Goal: Find specific page/section: Find specific page/section

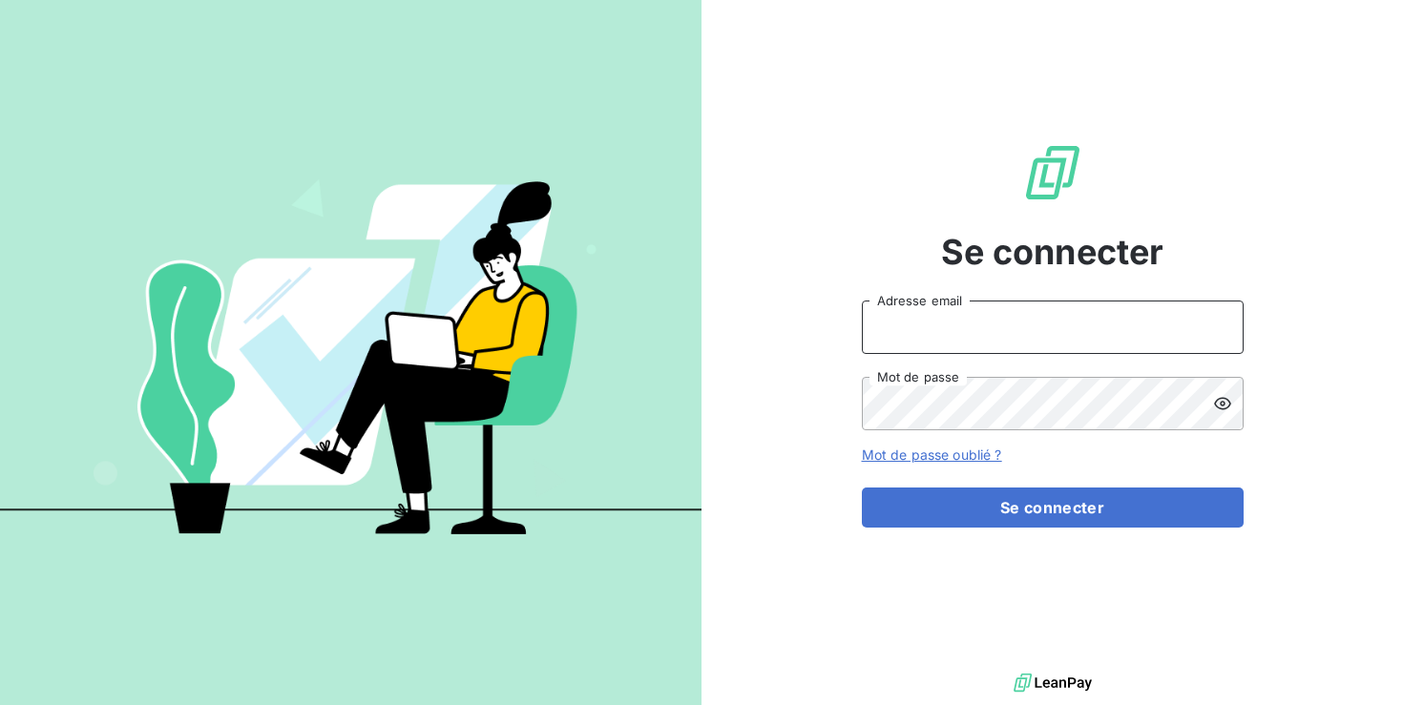
click at [928, 331] on input "Adresse email" at bounding box center [1053, 327] width 382 height 53
paste input "[EMAIL_ADDRESS][DOMAIN_NAME]"
type input "[EMAIL_ADDRESS][DOMAIN_NAME]"
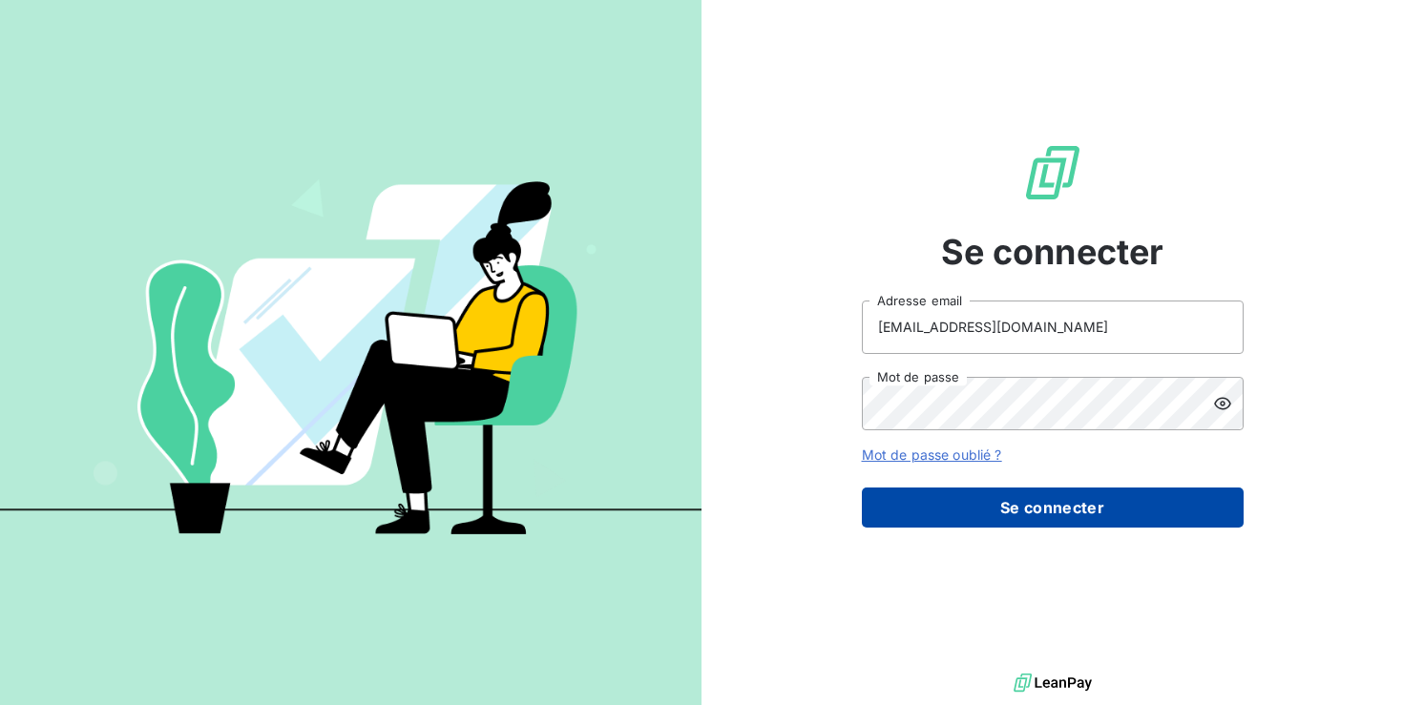
click at [1059, 513] on button "Se connecter" at bounding box center [1053, 508] width 382 height 40
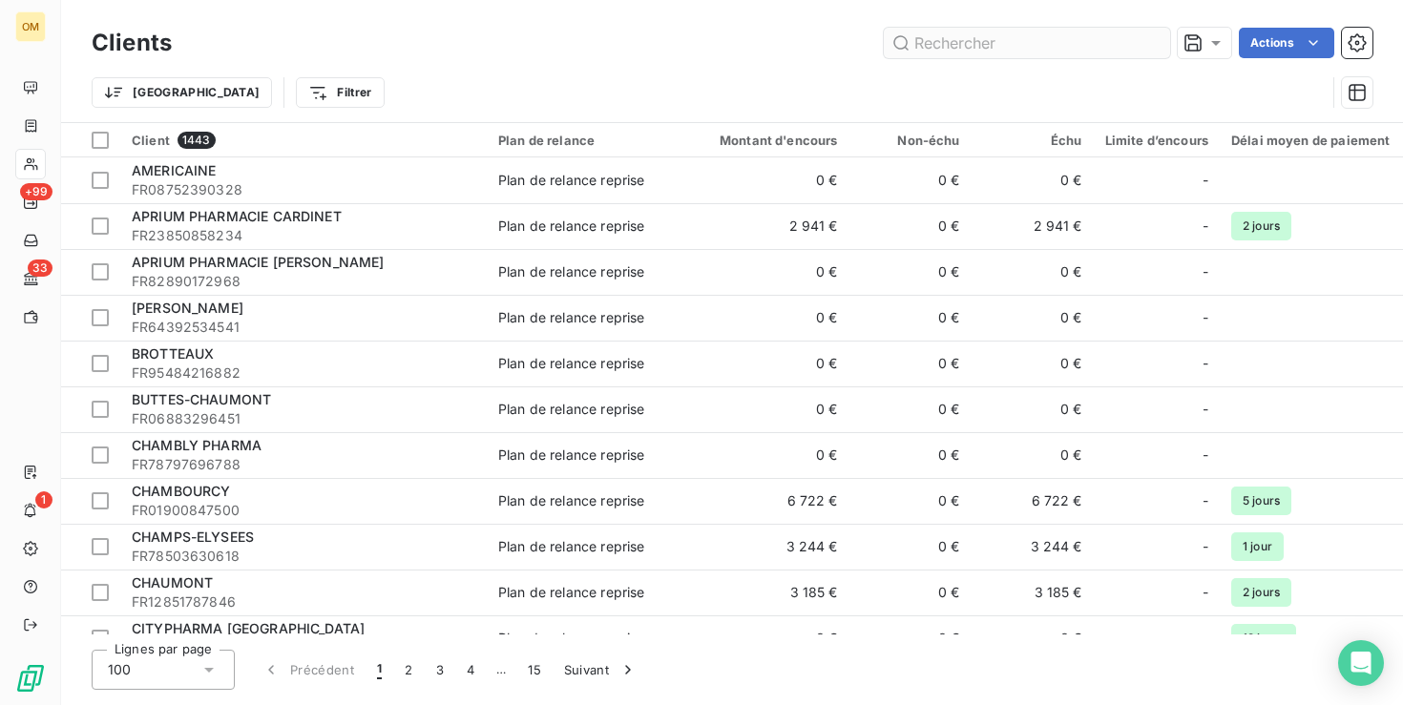
click at [965, 46] on input "text" at bounding box center [1027, 43] width 286 height 31
click at [928, 42] on input "text" at bounding box center [1027, 43] width 286 height 31
paste input "PHARMACIE FEROC"
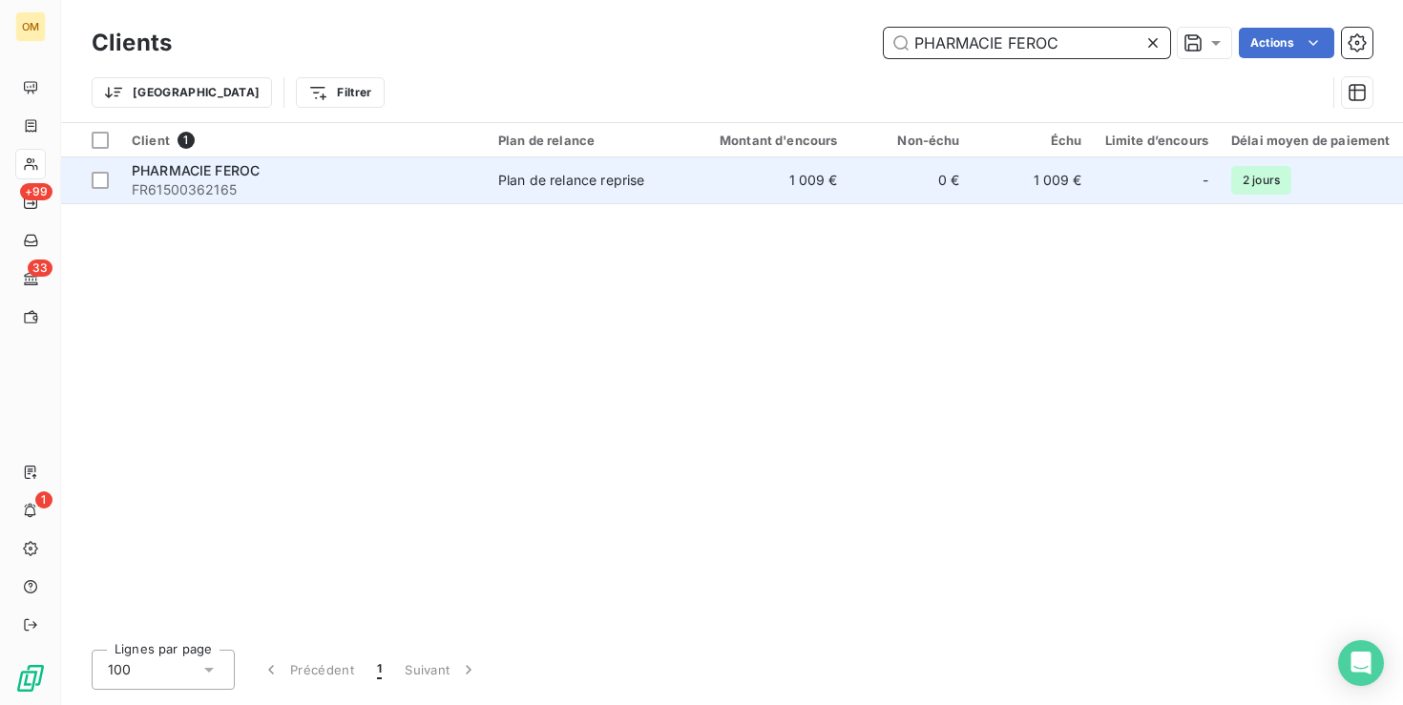
type input "PHARMACIE FEROC"
click at [313, 176] on div "PHARMACIE FEROC" at bounding box center [304, 170] width 344 height 19
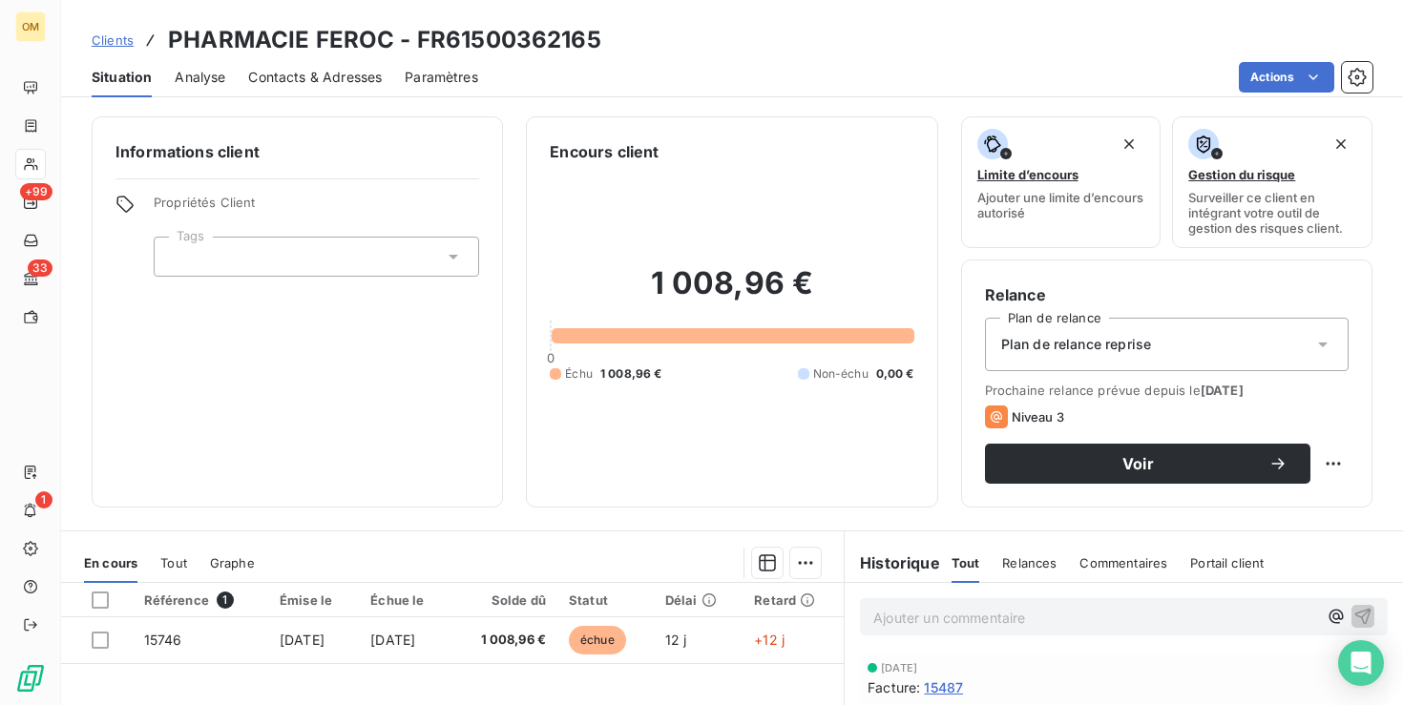
scroll to position [303, 0]
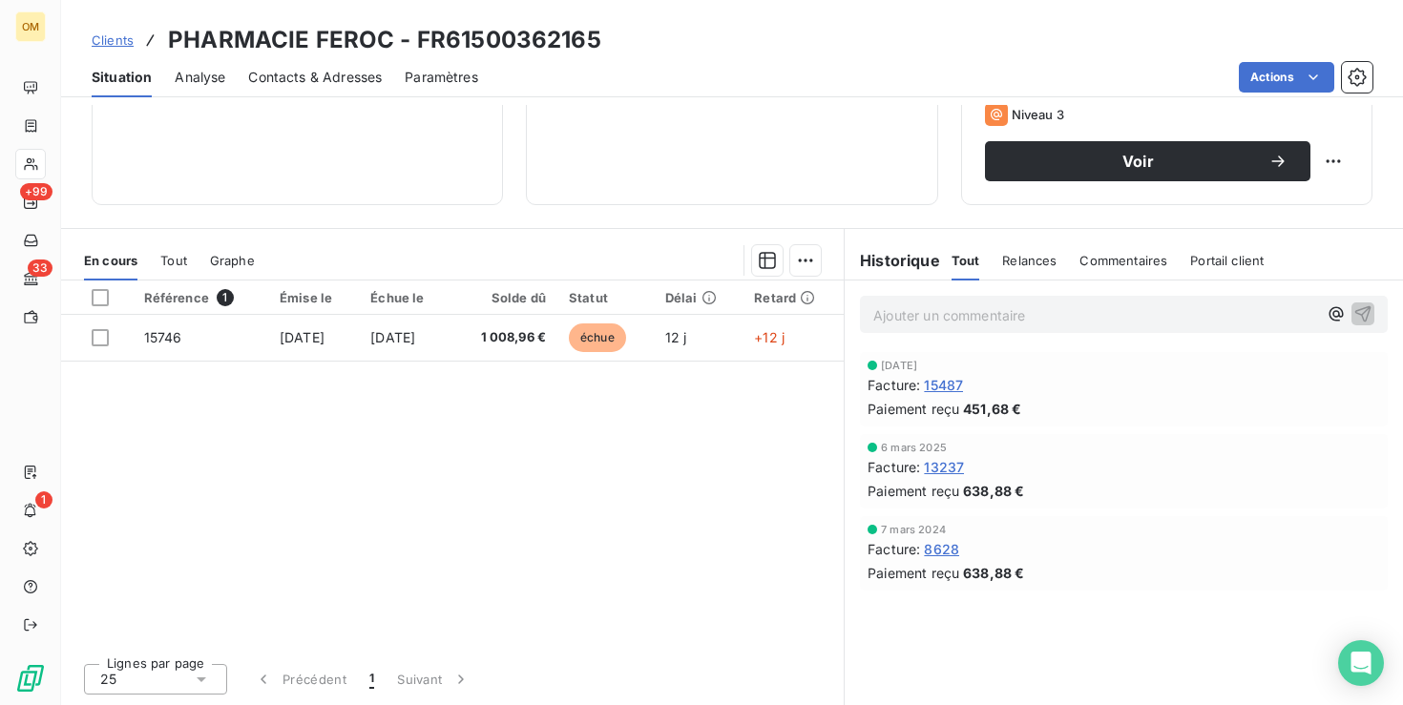
click at [1104, 259] on span "Commentaires" at bounding box center [1124, 260] width 88 height 15
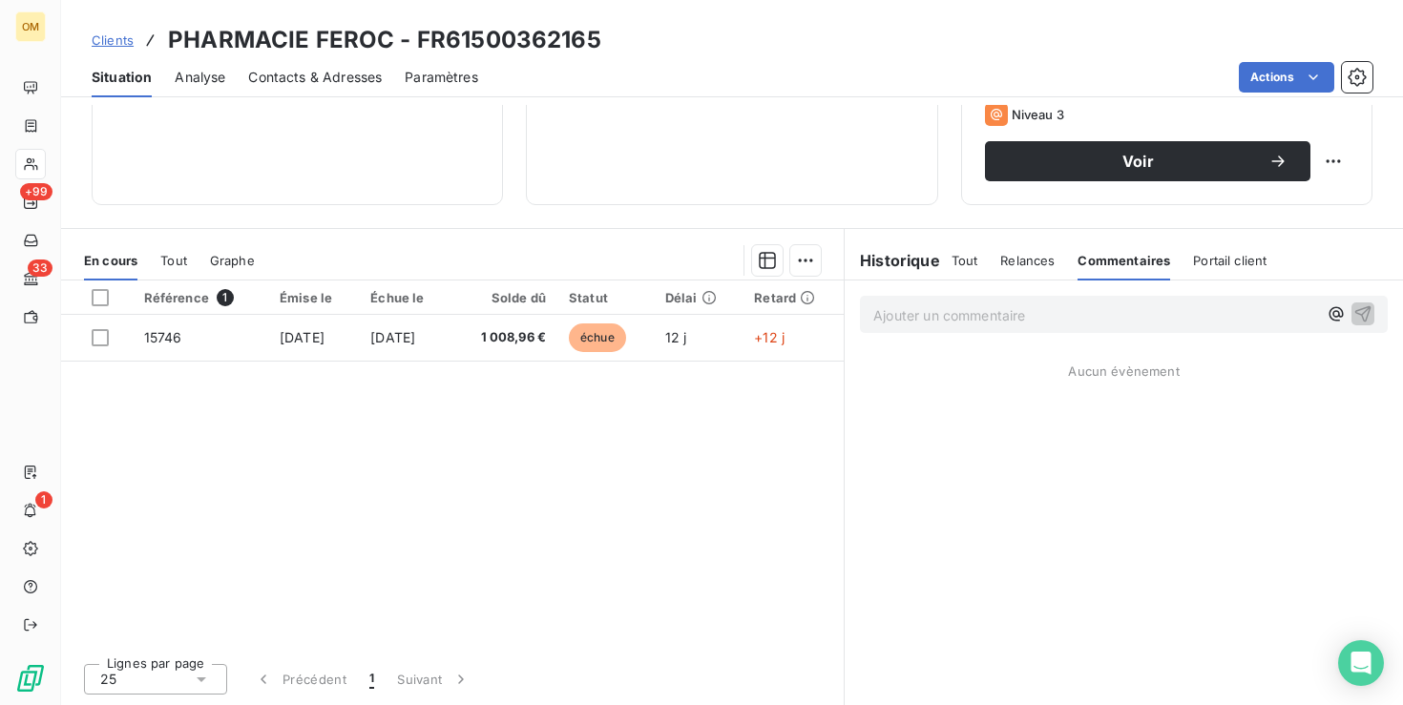
click at [1018, 341] on div "Ajouter un commentaire ﻿" at bounding box center [1124, 315] width 558 height 68
click at [1015, 326] on p "Ajouter un commentaire ﻿" at bounding box center [1096, 316] width 444 height 24
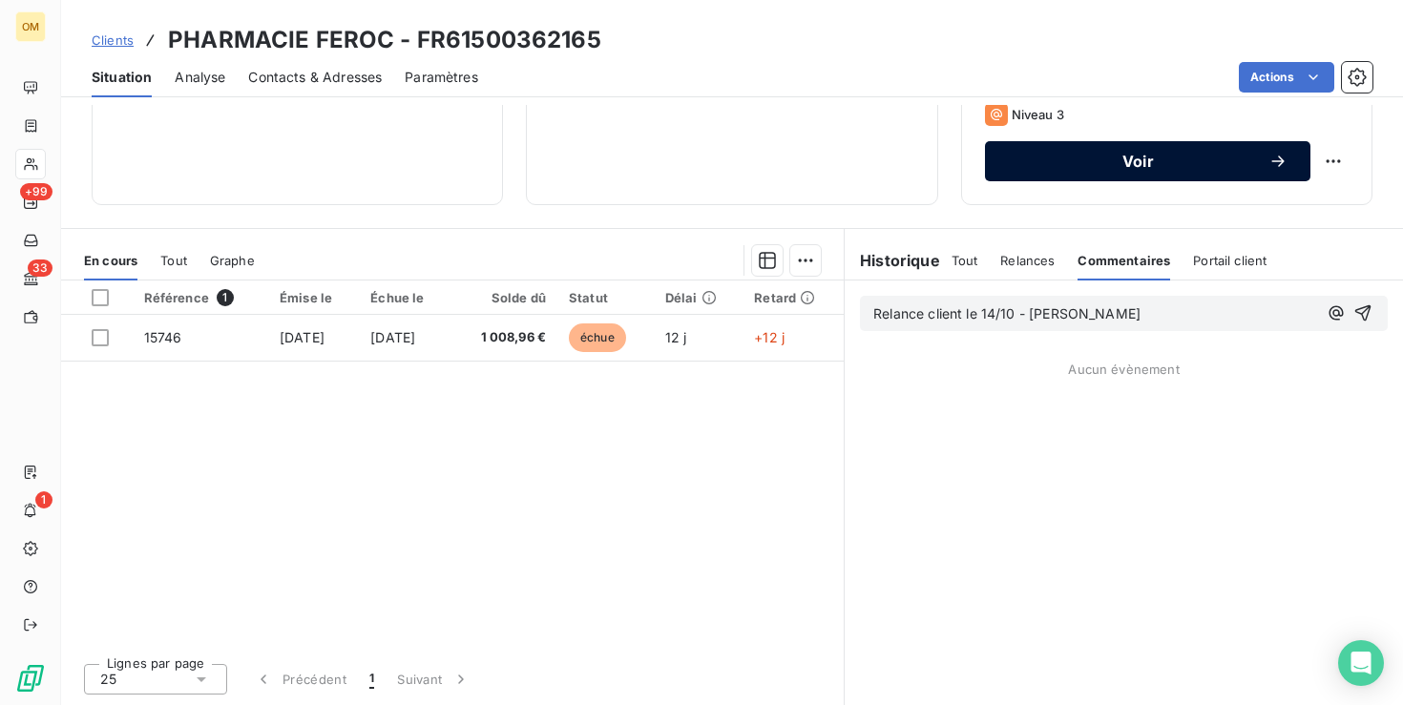
click at [1160, 164] on span "Voir" at bounding box center [1138, 161] width 261 height 15
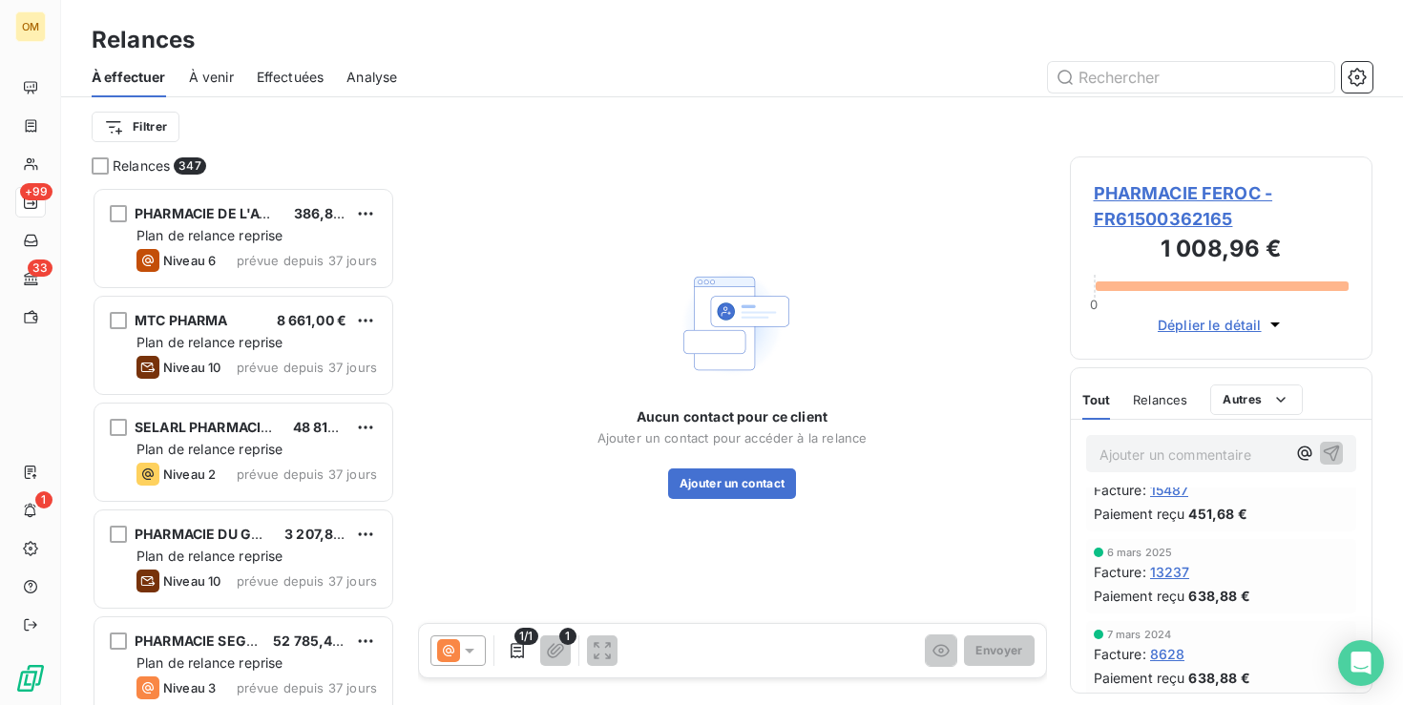
scroll to position [41, 0]
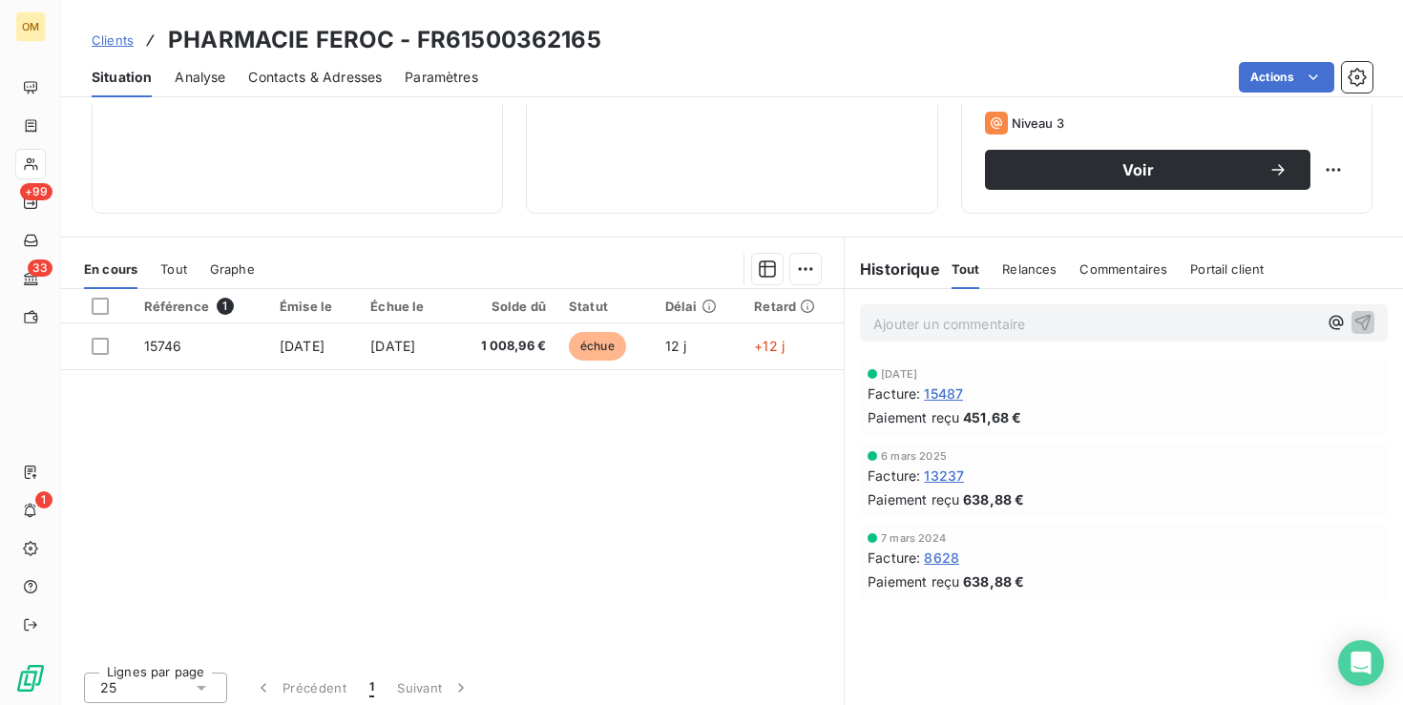
scroll to position [303, 0]
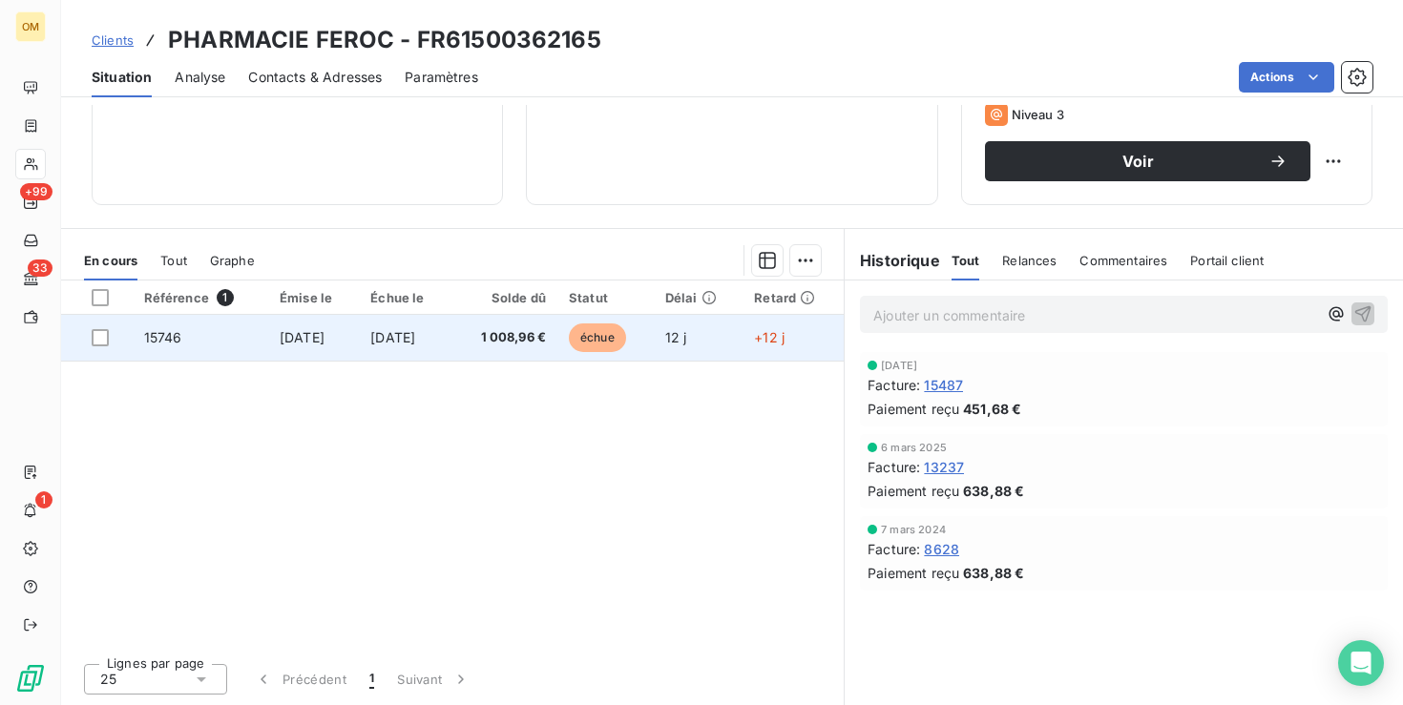
click at [163, 336] on span "15746" at bounding box center [163, 337] width 38 height 16
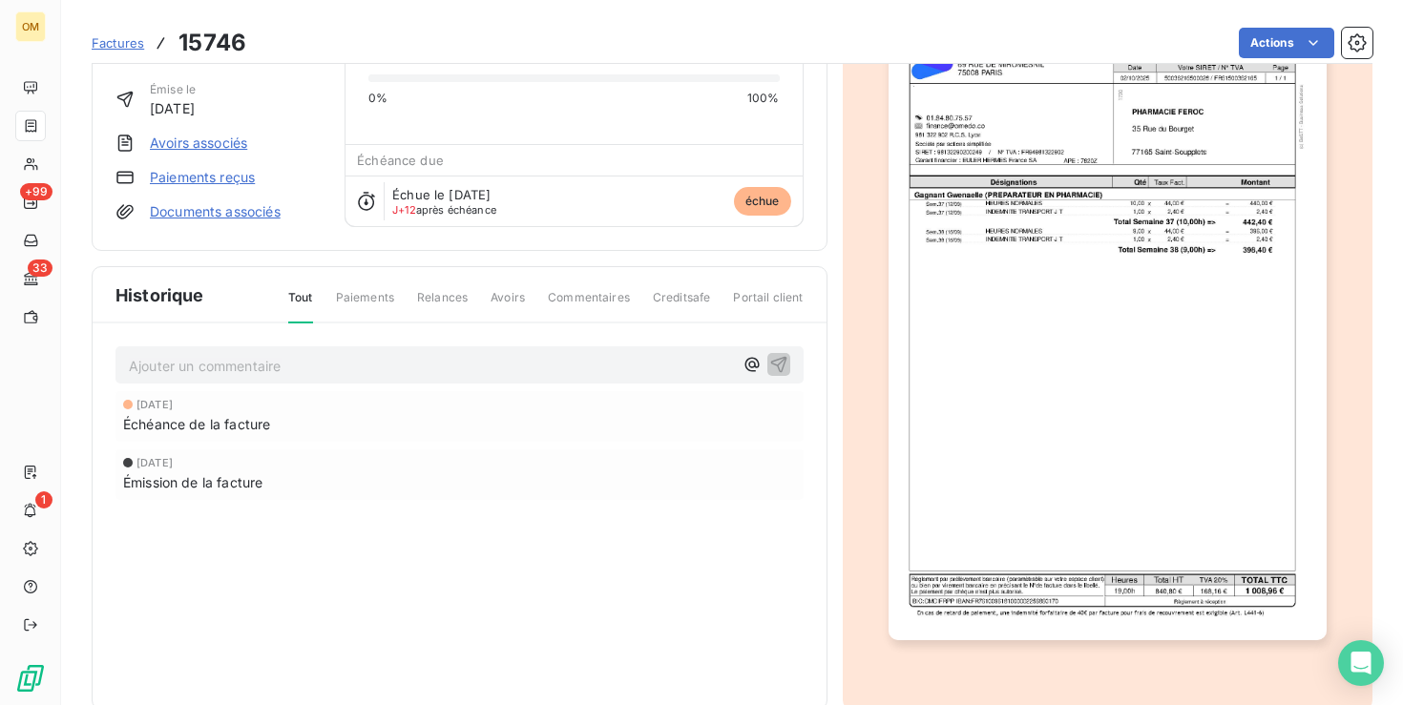
scroll to position [135, 0]
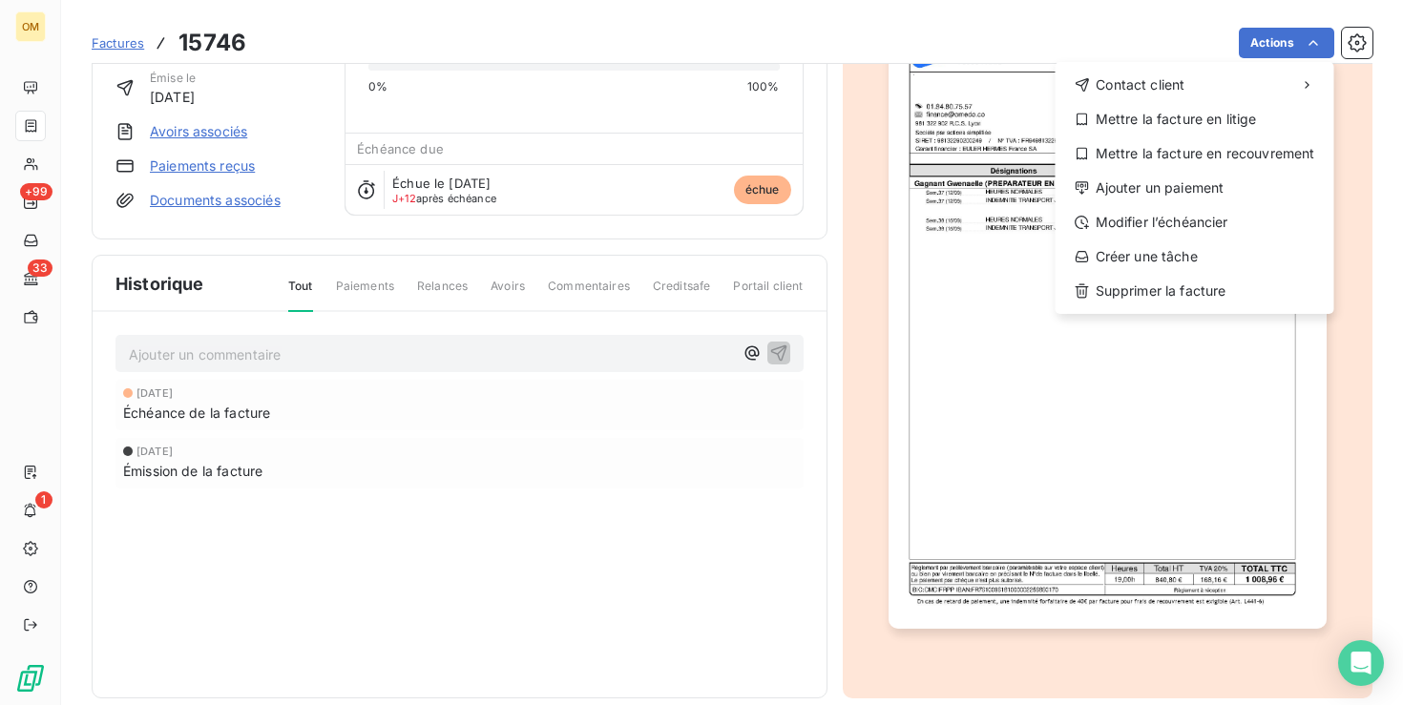
click at [1106, 484] on html "OM +99 33 1 Factures 15746 Actions Contact client Mettre la facture en litige M…" at bounding box center [701, 352] width 1403 height 705
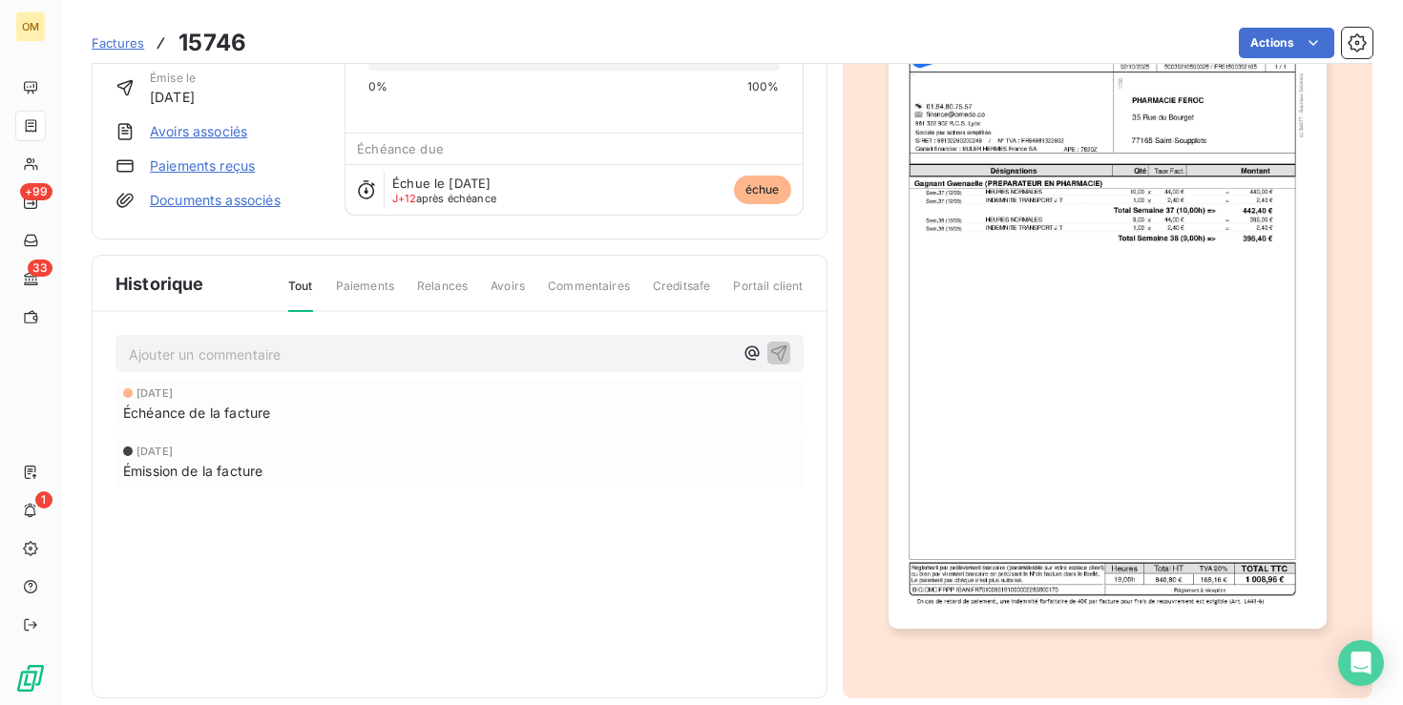
click at [1108, 457] on img "button" at bounding box center [1108, 321] width 438 height 620
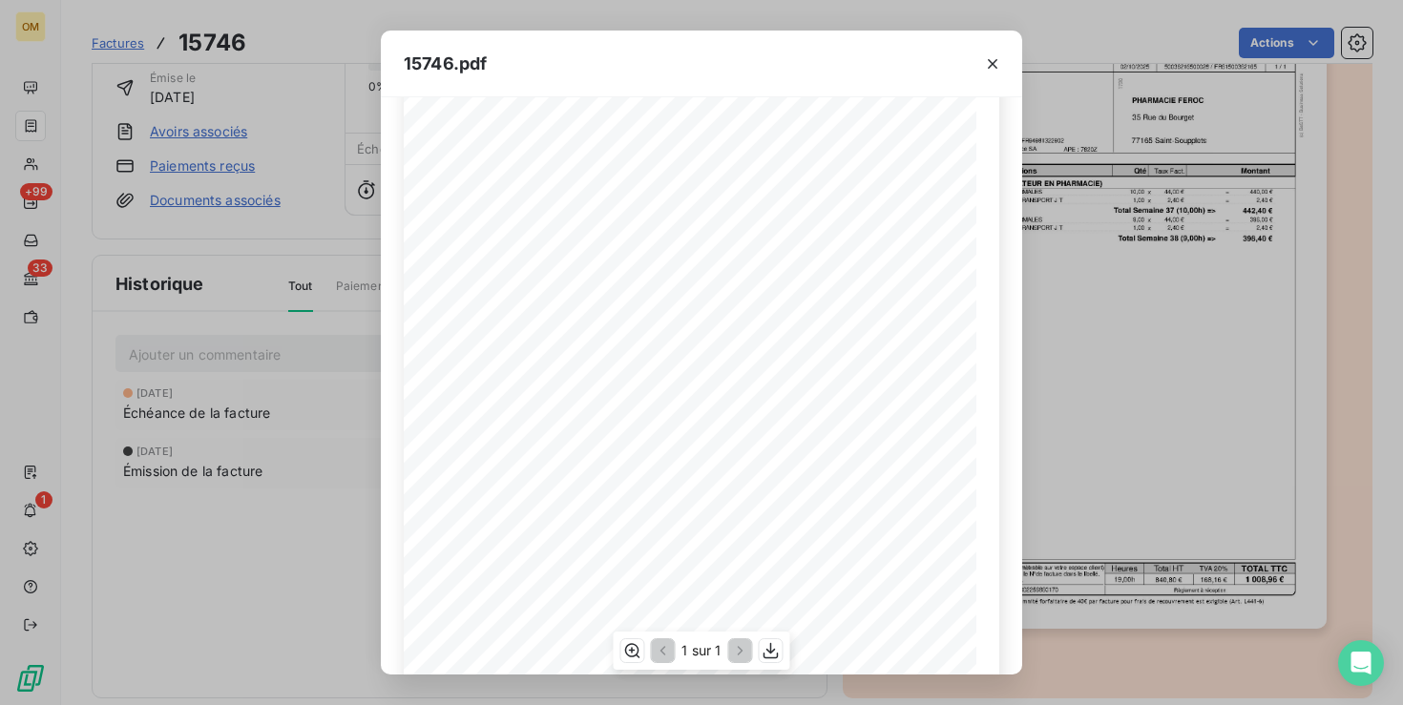
scroll to position [278, 0]
click at [773, 646] on icon "button" at bounding box center [771, 651] width 19 height 19
click at [985, 63] on icon "button" at bounding box center [992, 63] width 19 height 19
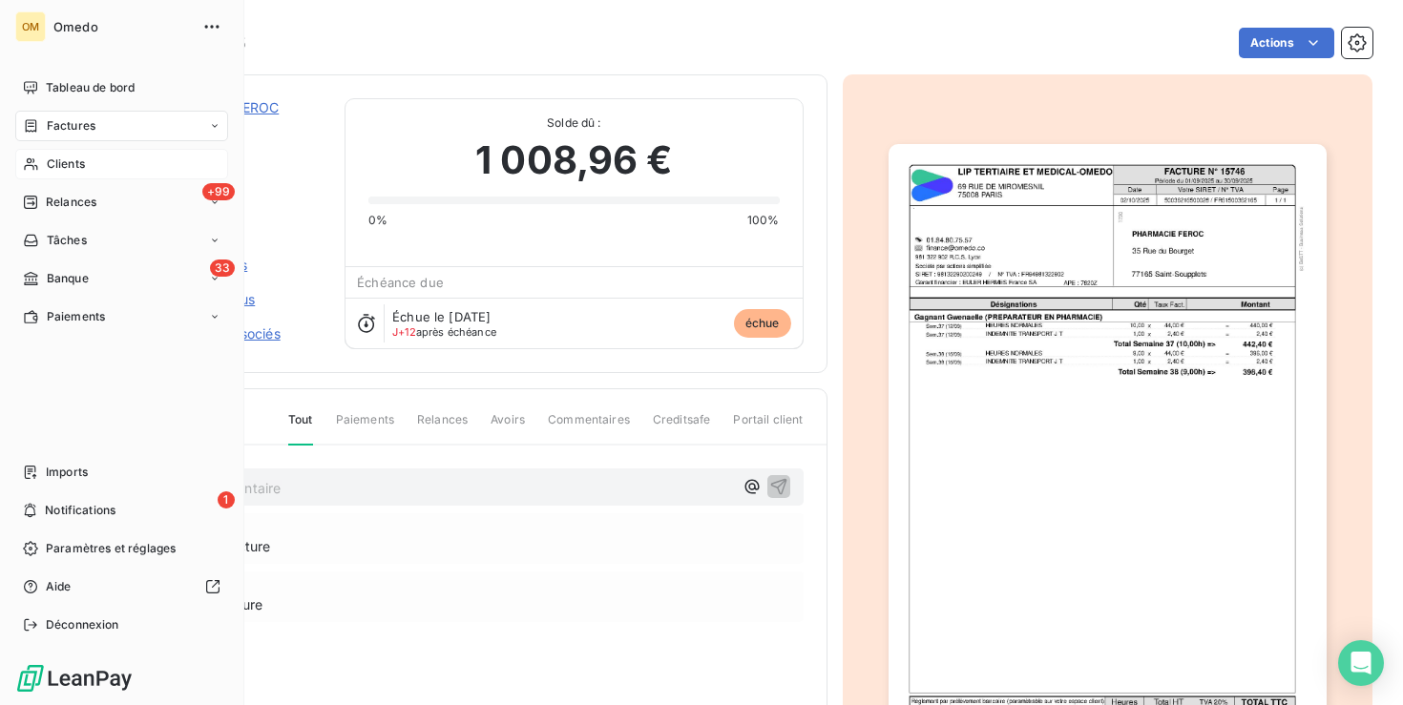
click at [74, 155] on div "Clients" at bounding box center [121, 164] width 213 height 31
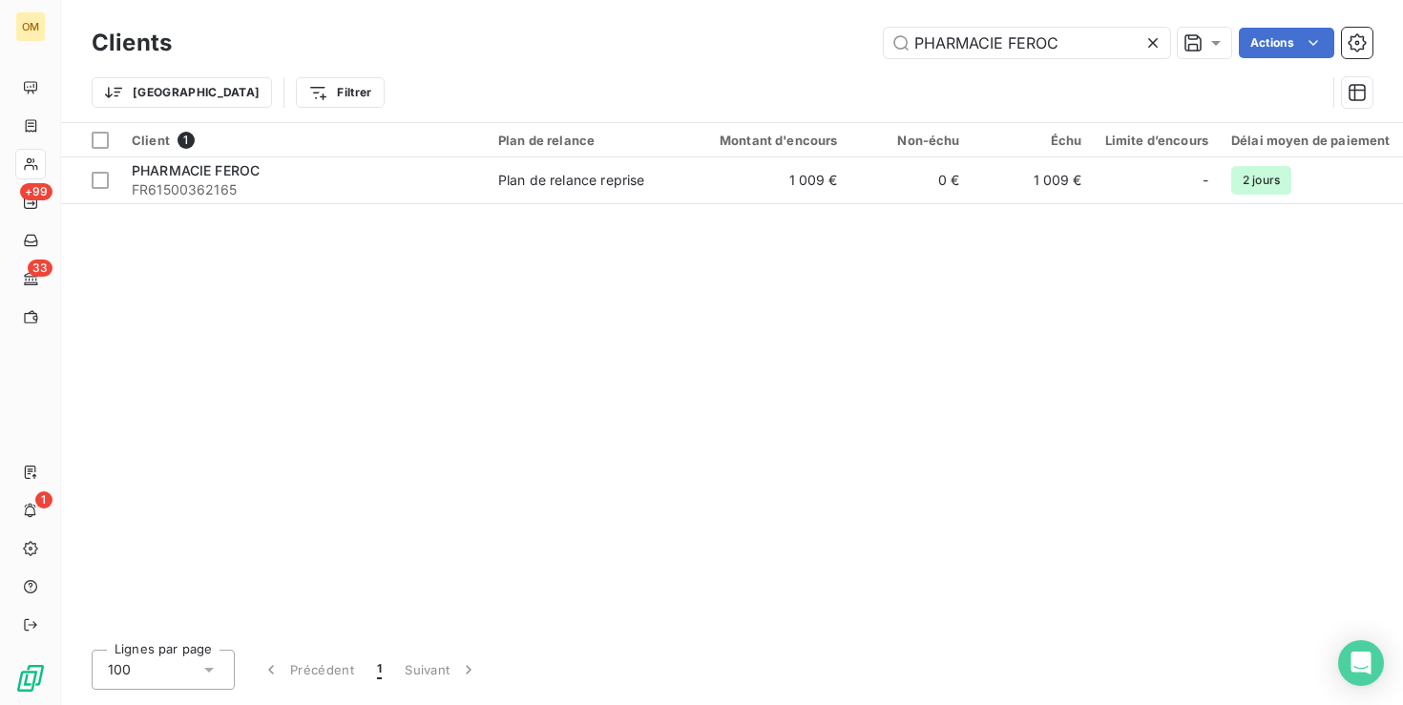
click at [1148, 42] on icon at bounding box center [1153, 42] width 19 height 19
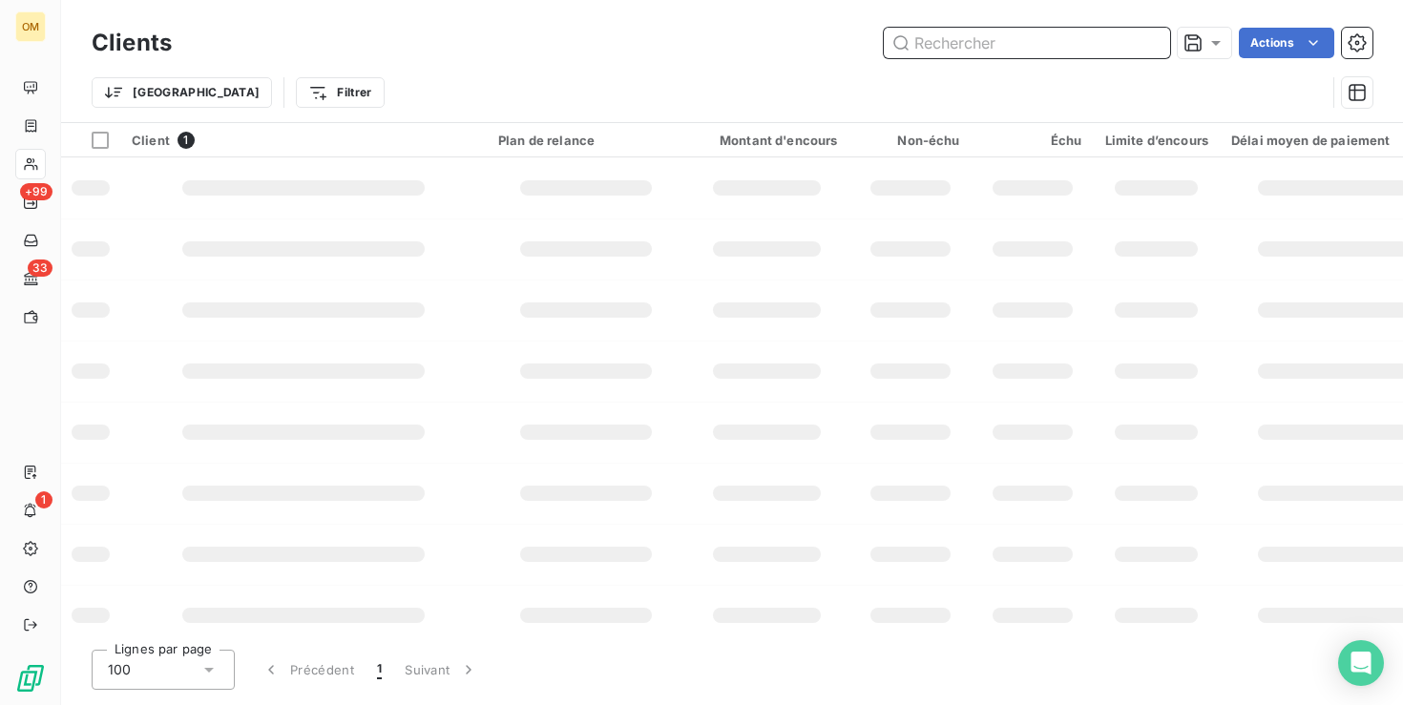
click at [994, 42] on input "text" at bounding box center [1027, 43] width 286 height 31
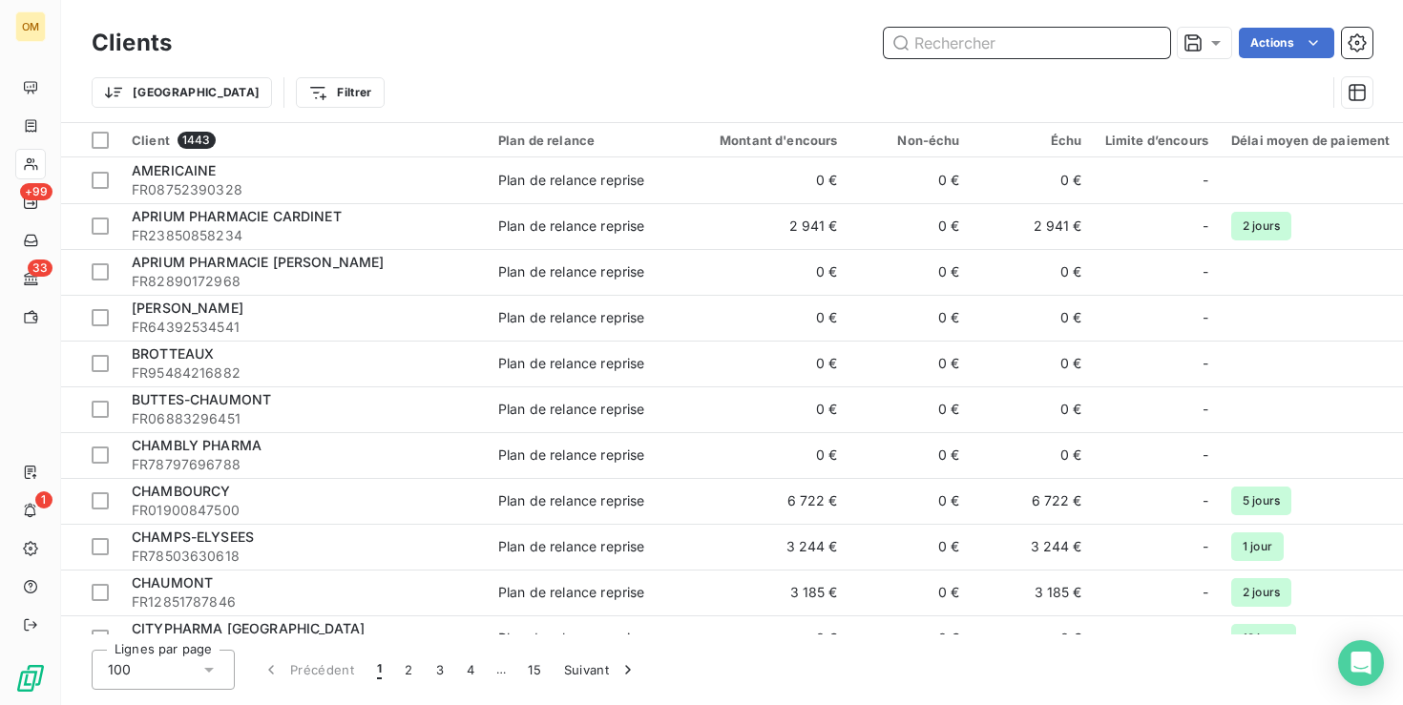
paste input "PHARMACIE DERIEUX"
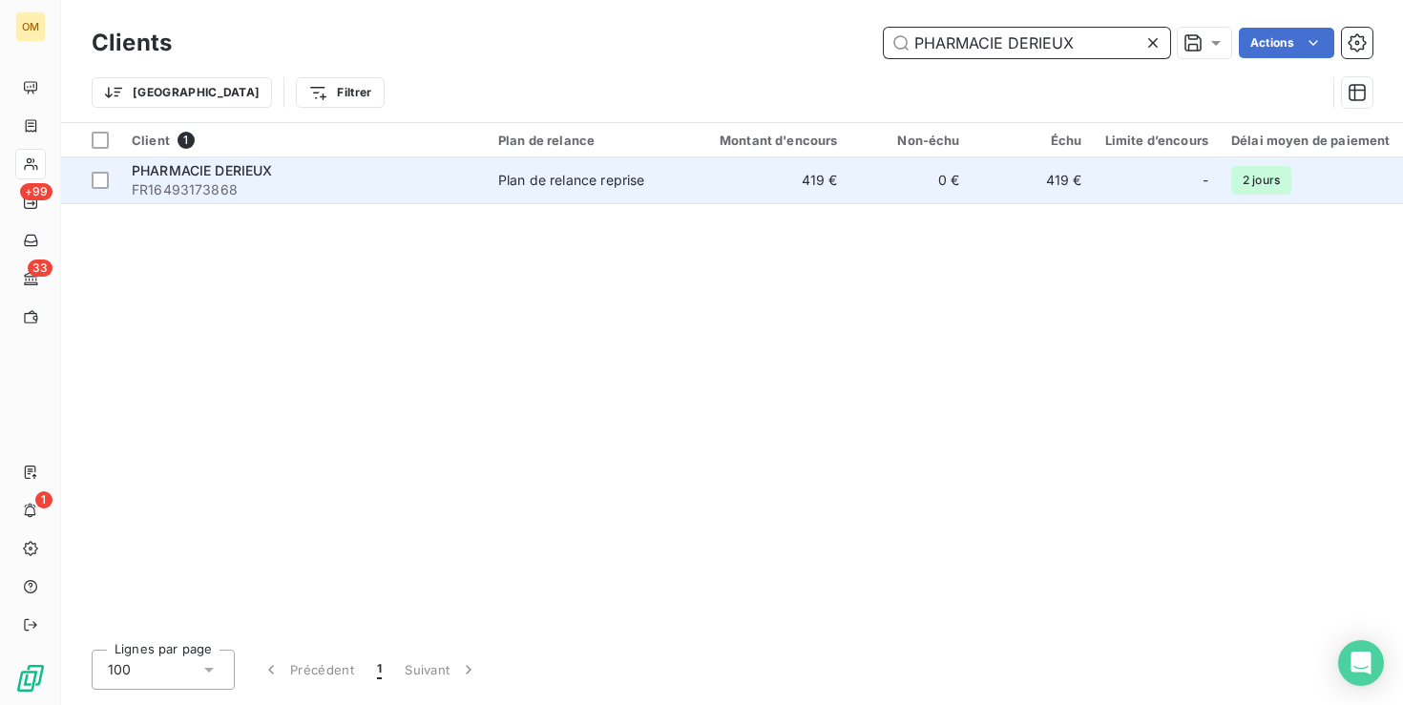
type input "PHARMACIE DERIEUX"
click at [416, 194] on span "FR16493173868" at bounding box center [304, 189] width 344 height 19
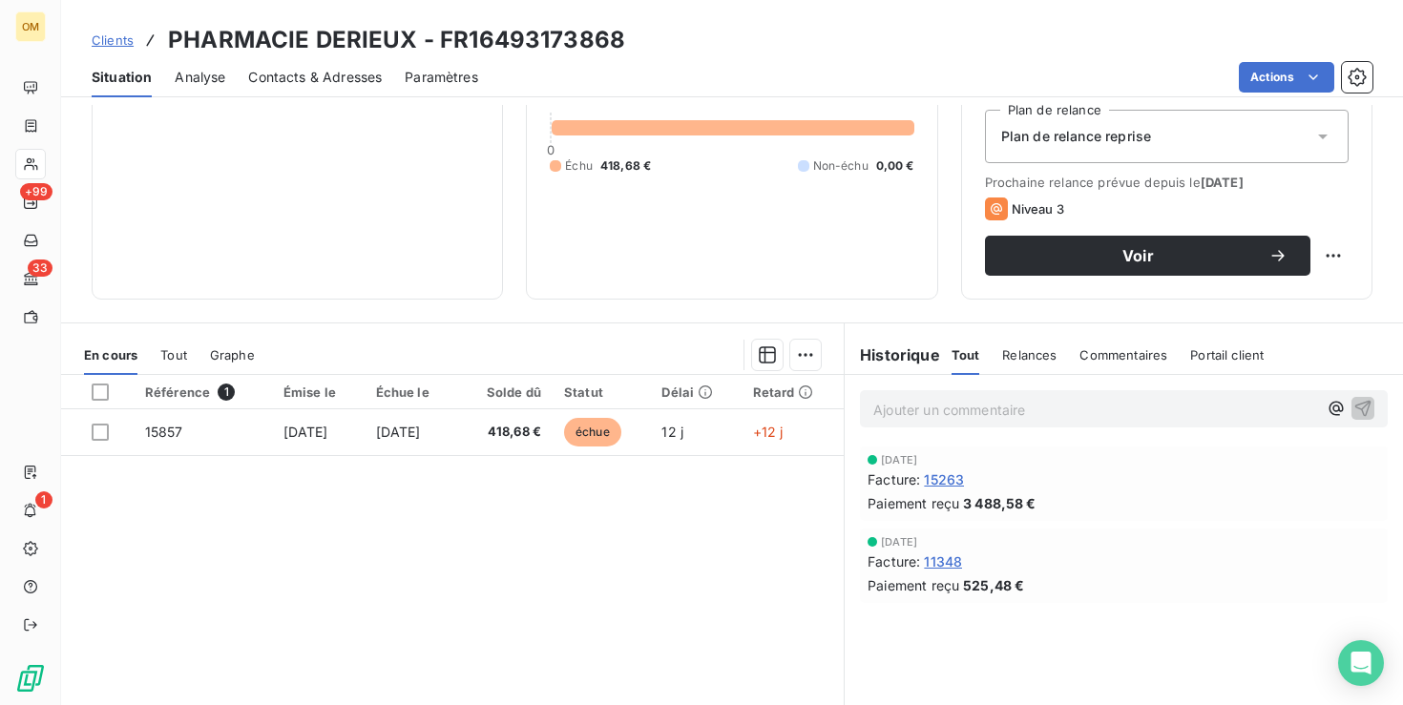
scroll to position [205, 0]
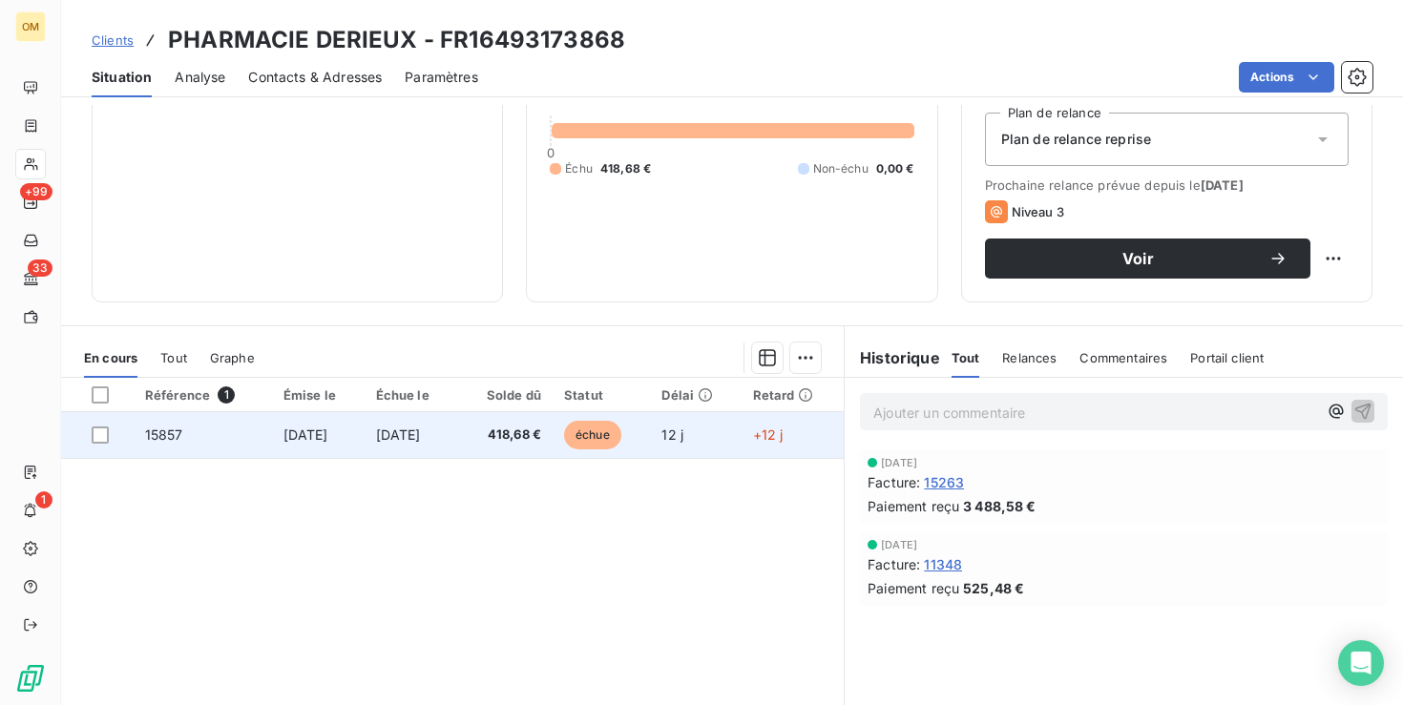
click at [169, 434] on span "15857" at bounding box center [164, 435] width 38 height 16
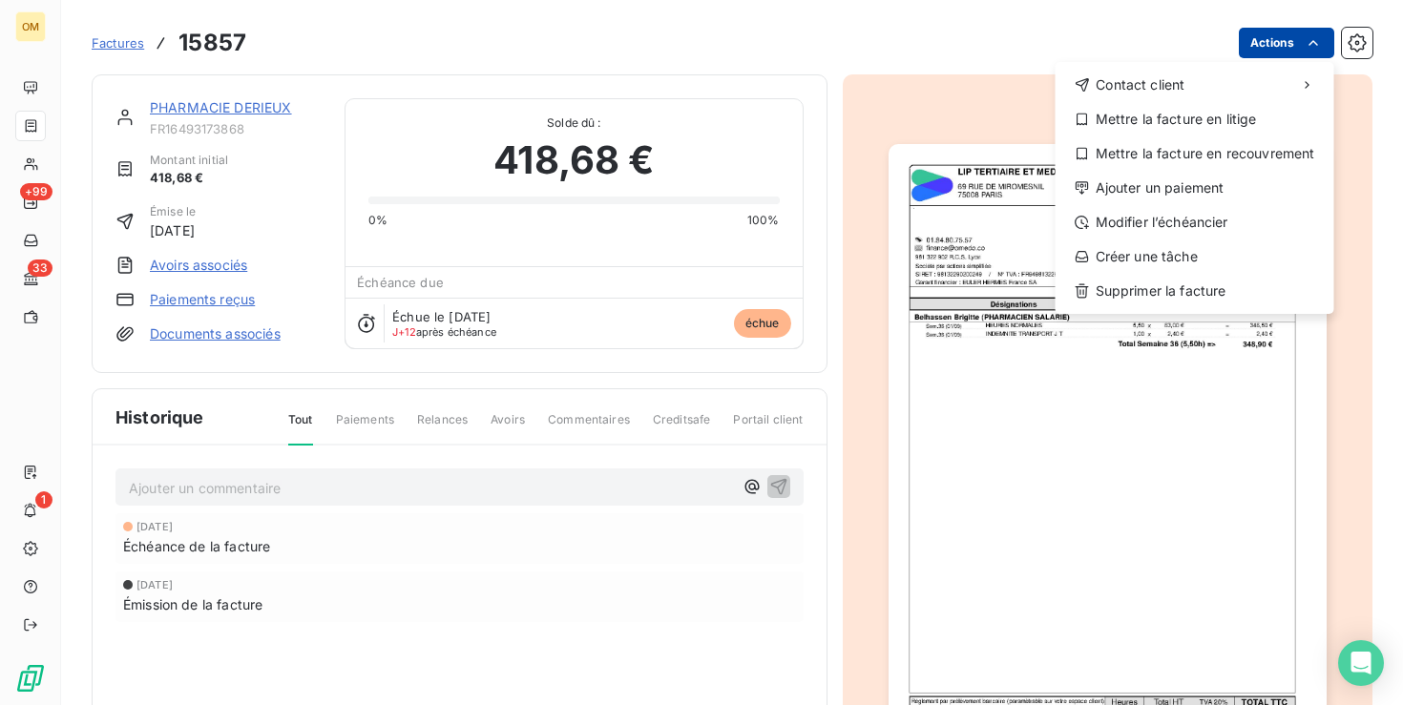
click at [1297, 44] on html "OM +99 33 1 Factures 15857 Actions Contact client Mettre la facture en litige M…" at bounding box center [701, 352] width 1403 height 705
click at [1134, 419] on html "OM +99 33 1 Factures 15857 Actions Contact client Mettre la facture en litige M…" at bounding box center [701, 352] width 1403 height 705
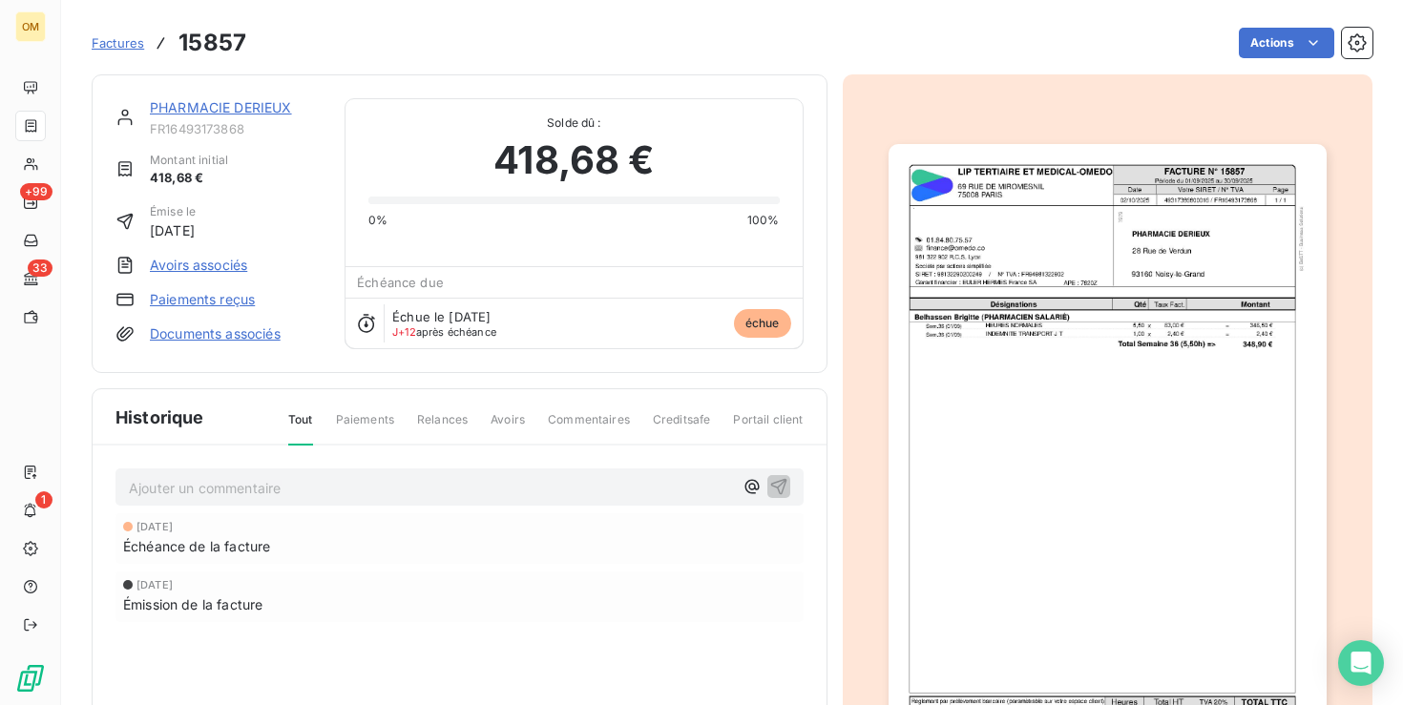
click at [1133, 424] on img "button" at bounding box center [1108, 454] width 438 height 620
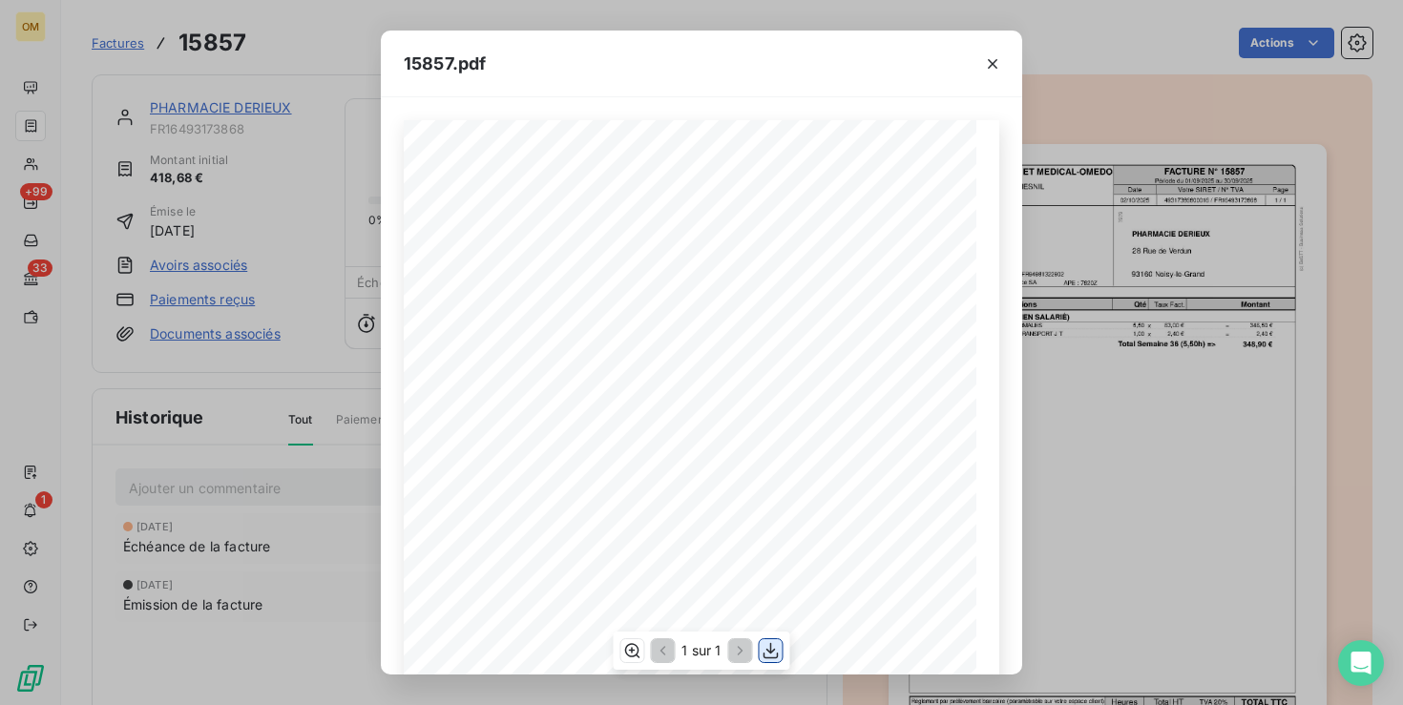
click at [775, 646] on icon "button" at bounding box center [771, 651] width 19 height 19
click at [1091, 382] on div "15857.pdf FACTURE N° 15857 [STREET_ADDRESS][GEOGRAPHIC_DATA] ET MEDICAL-OMEDO D…" at bounding box center [701, 352] width 1403 height 705
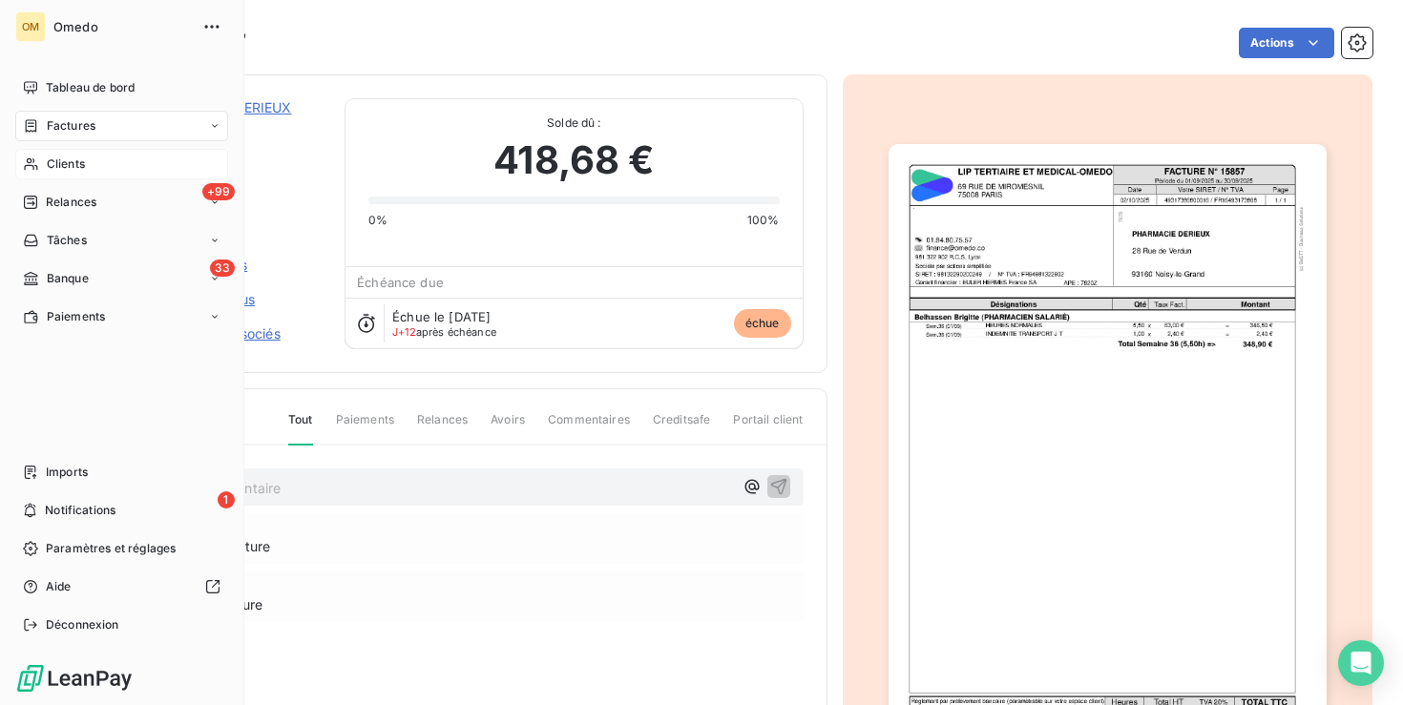
click at [71, 155] on div "Clients" at bounding box center [121, 164] width 213 height 31
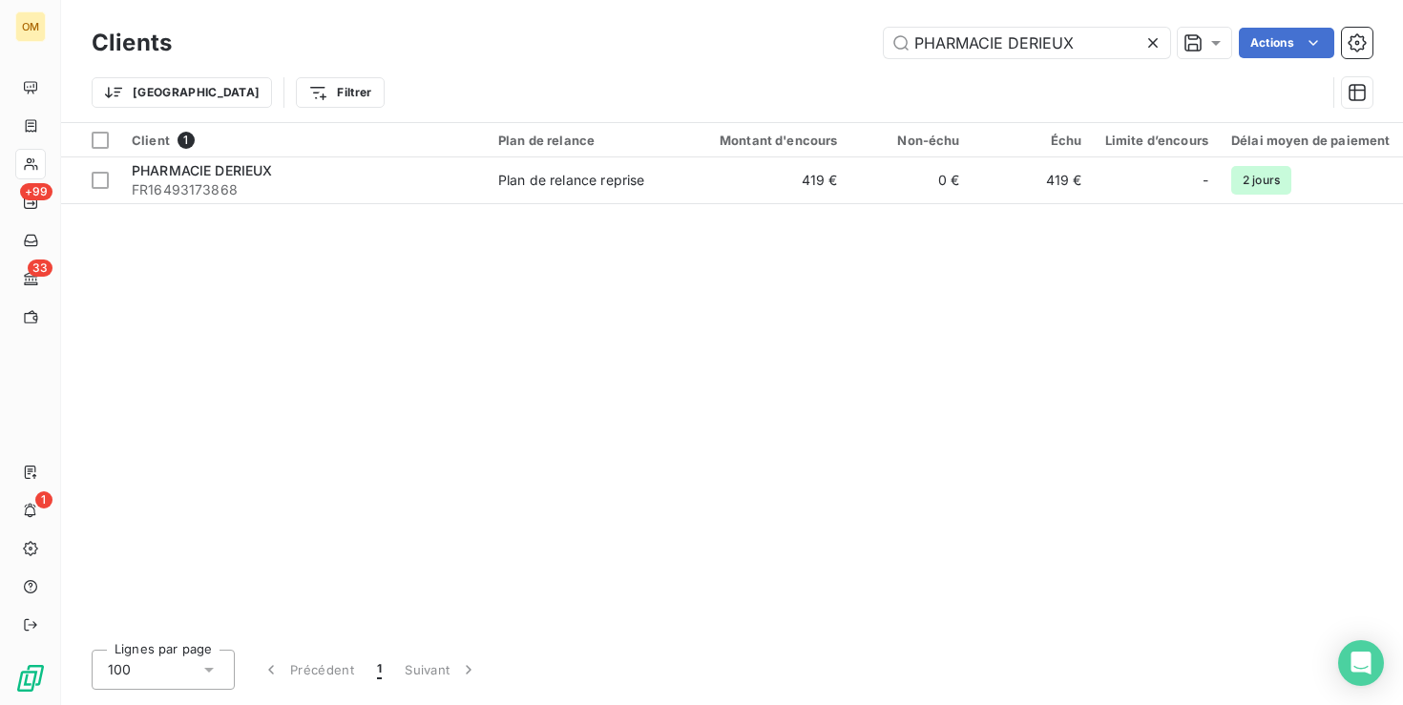
click at [1149, 44] on icon at bounding box center [1153, 43] width 10 height 10
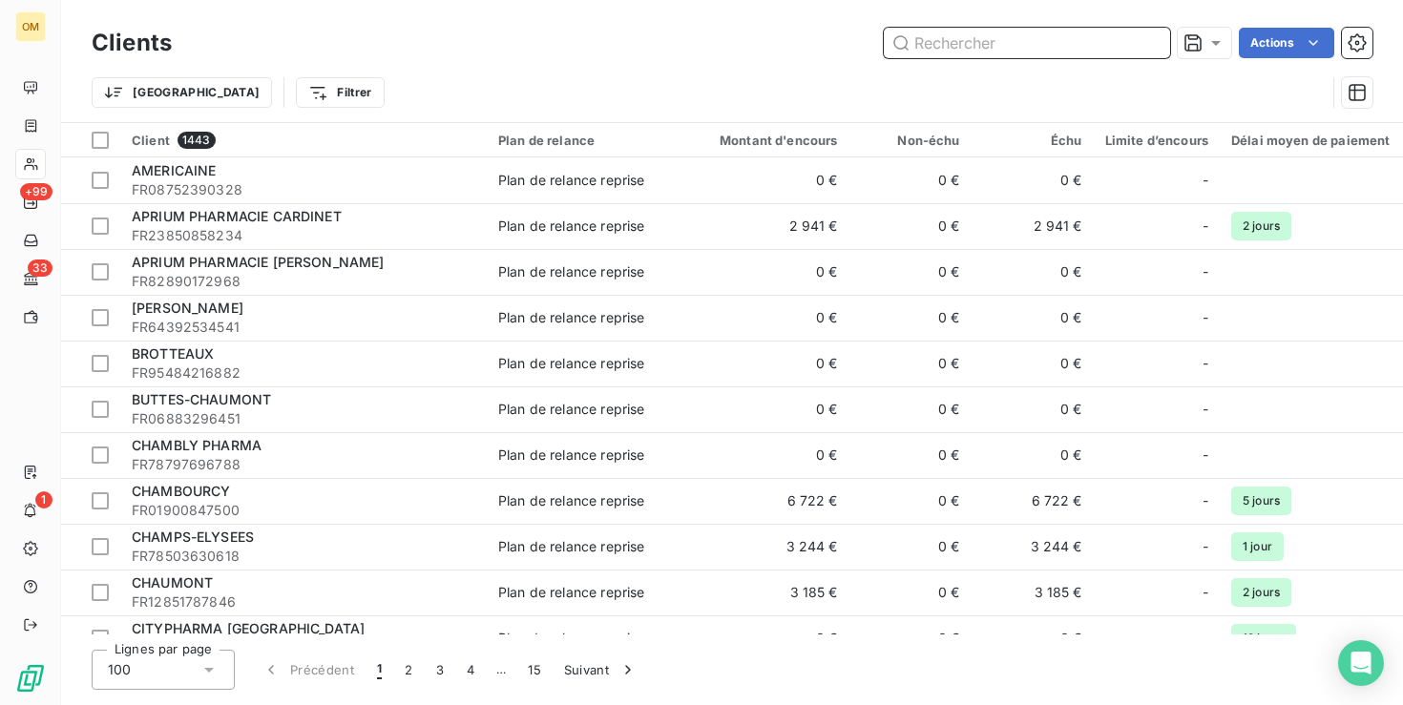
click at [984, 53] on input "text" at bounding box center [1027, 43] width 286 height 31
paste input "NOUVELLE PHARMACIE DES HALLES"
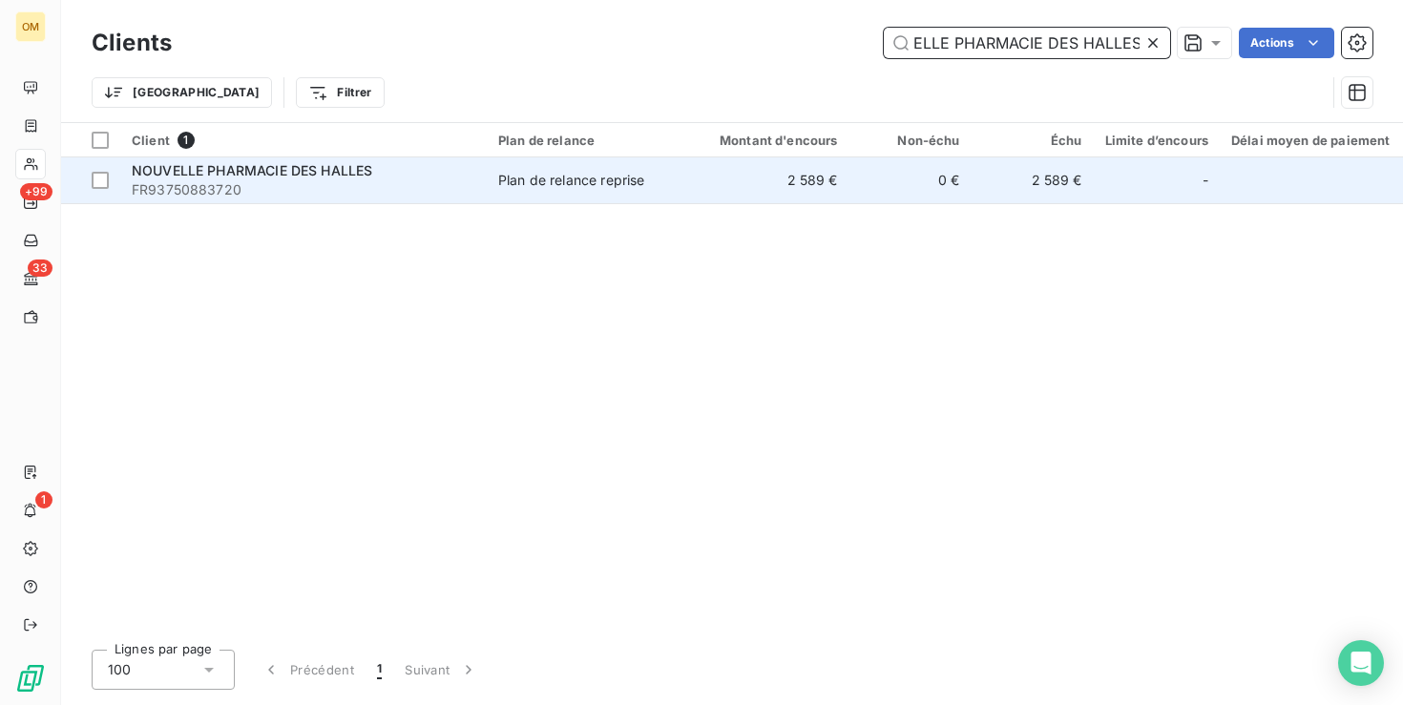
type input "NOUVELLE PHARMACIE DES HALLES"
click at [420, 181] on span "FR93750883720" at bounding box center [304, 189] width 344 height 19
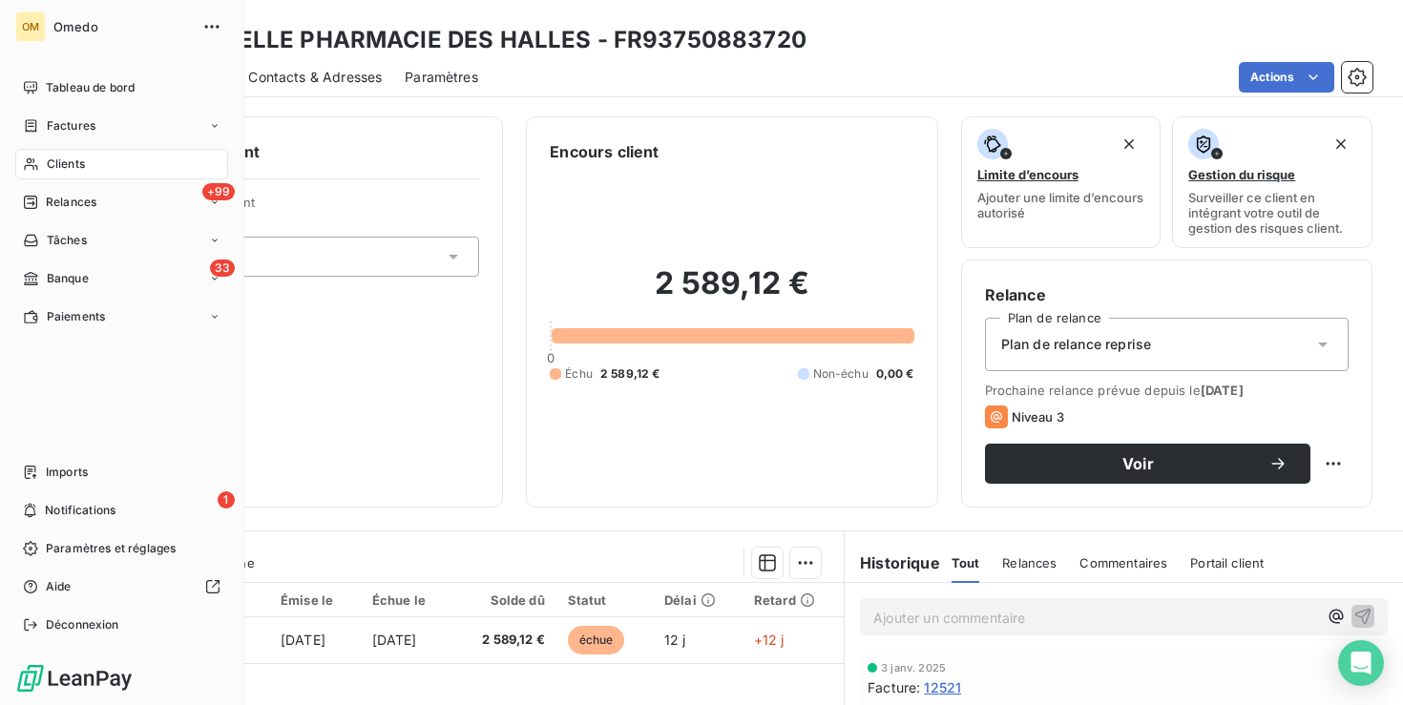
click at [49, 164] on span "Clients" at bounding box center [66, 164] width 38 height 17
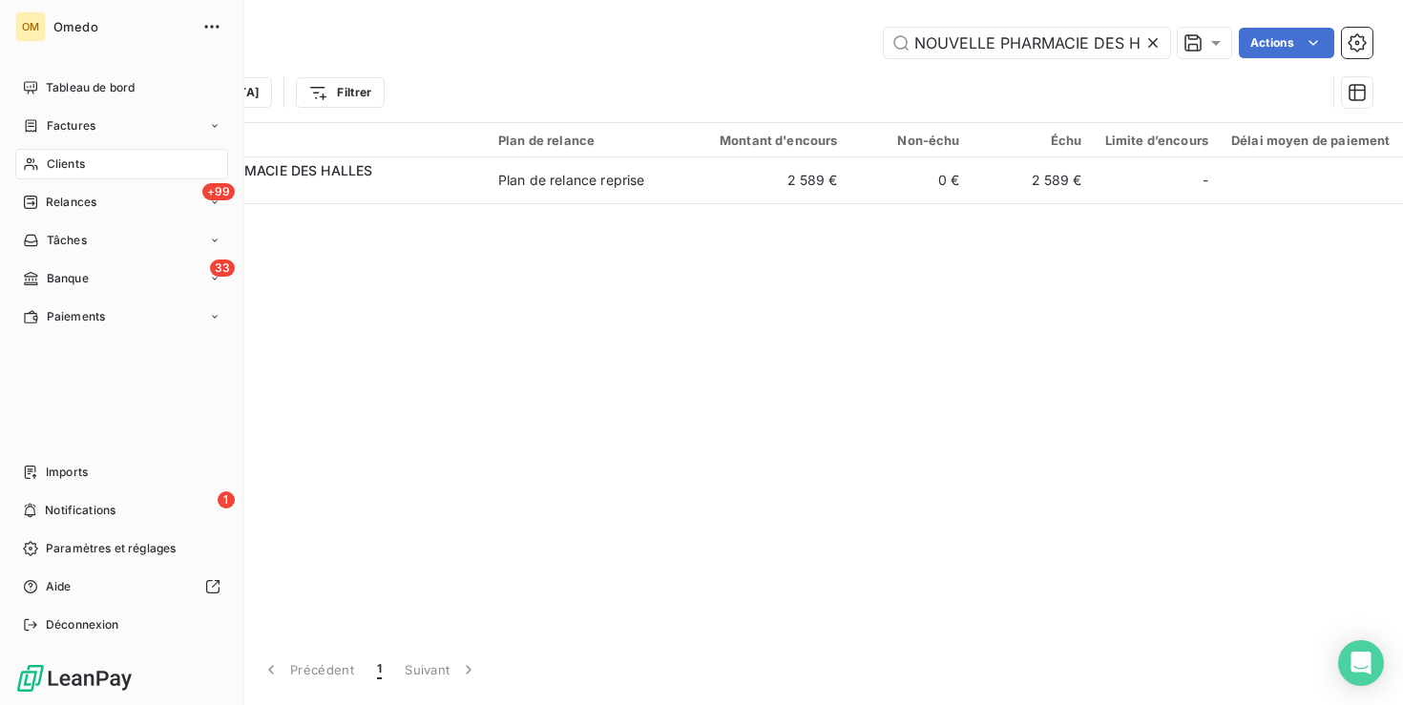
scroll to position [0, 46]
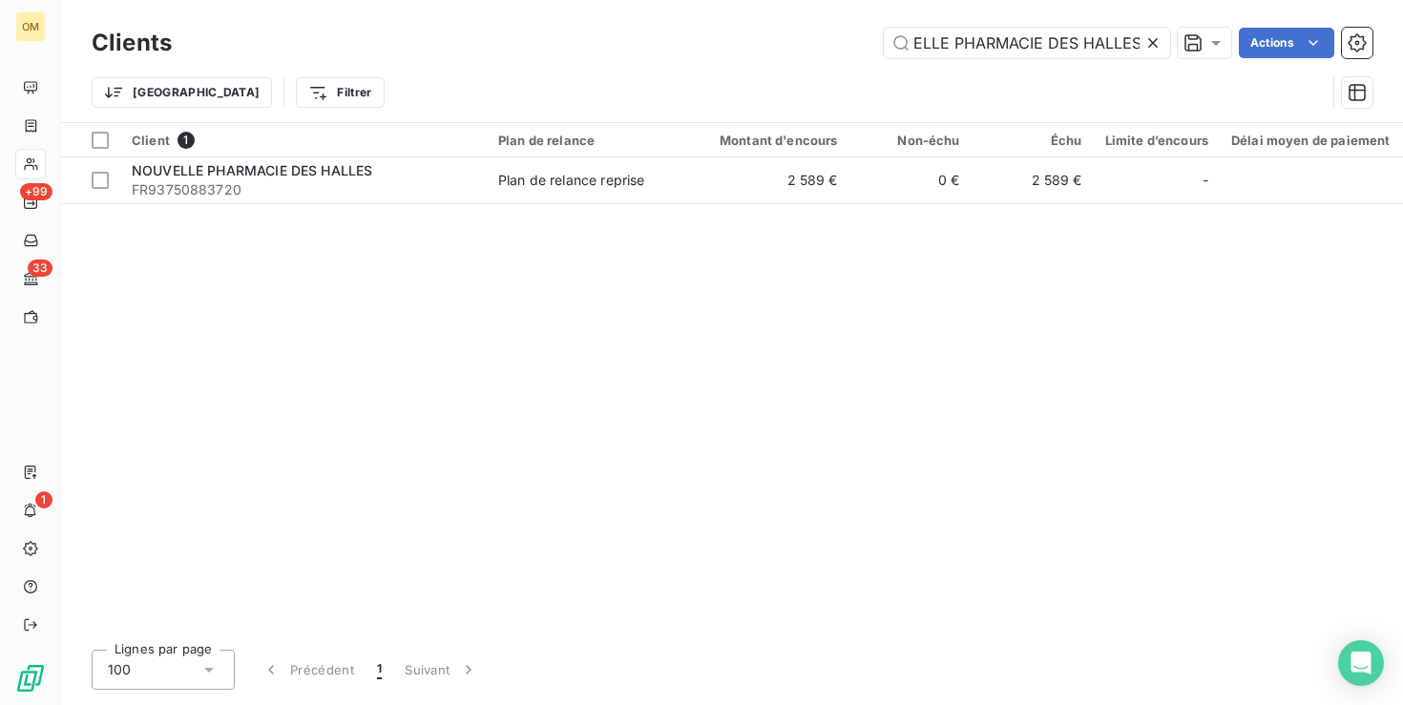
click at [1150, 40] on icon at bounding box center [1153, 42] width 19 height 19
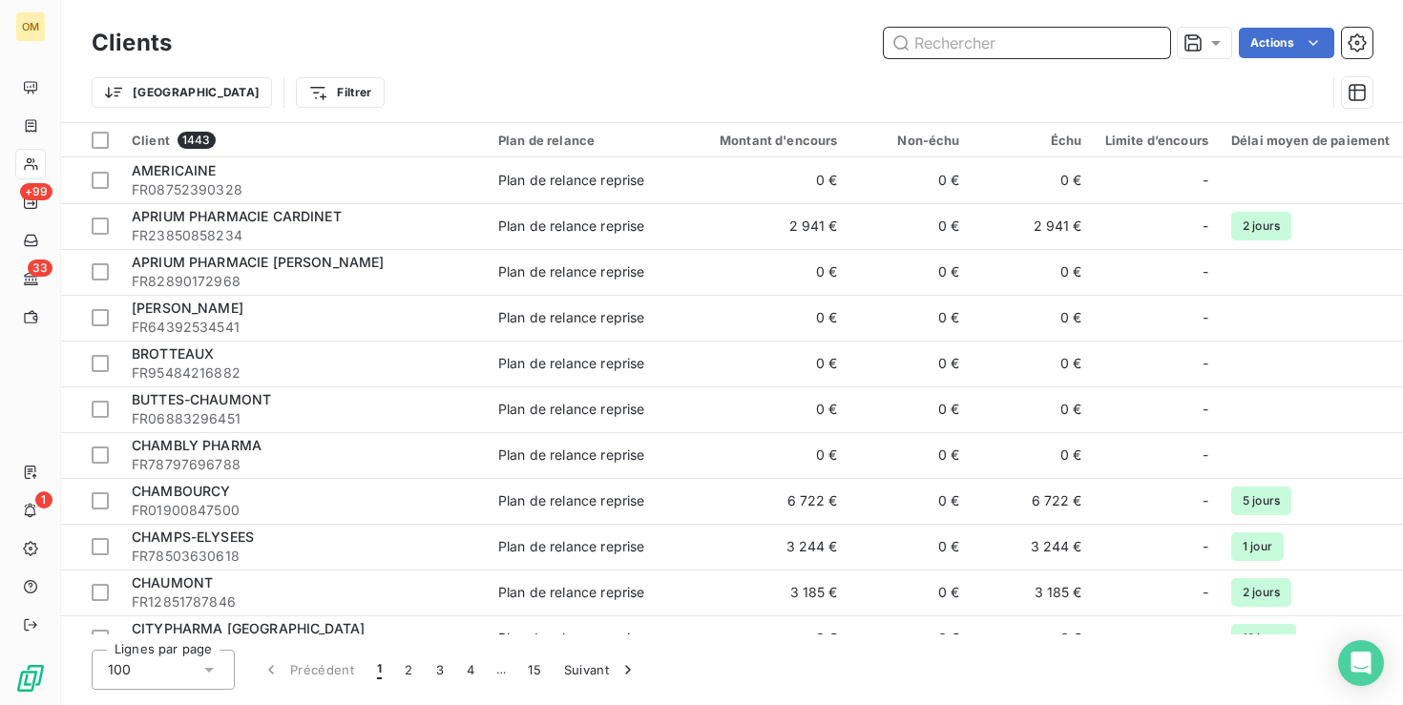
click at [1046, 50] on input "text" at bounding box center [1027, 43] width 286 height 31
paste input "PHARMAVAL"
type input "PHARMAVAL"
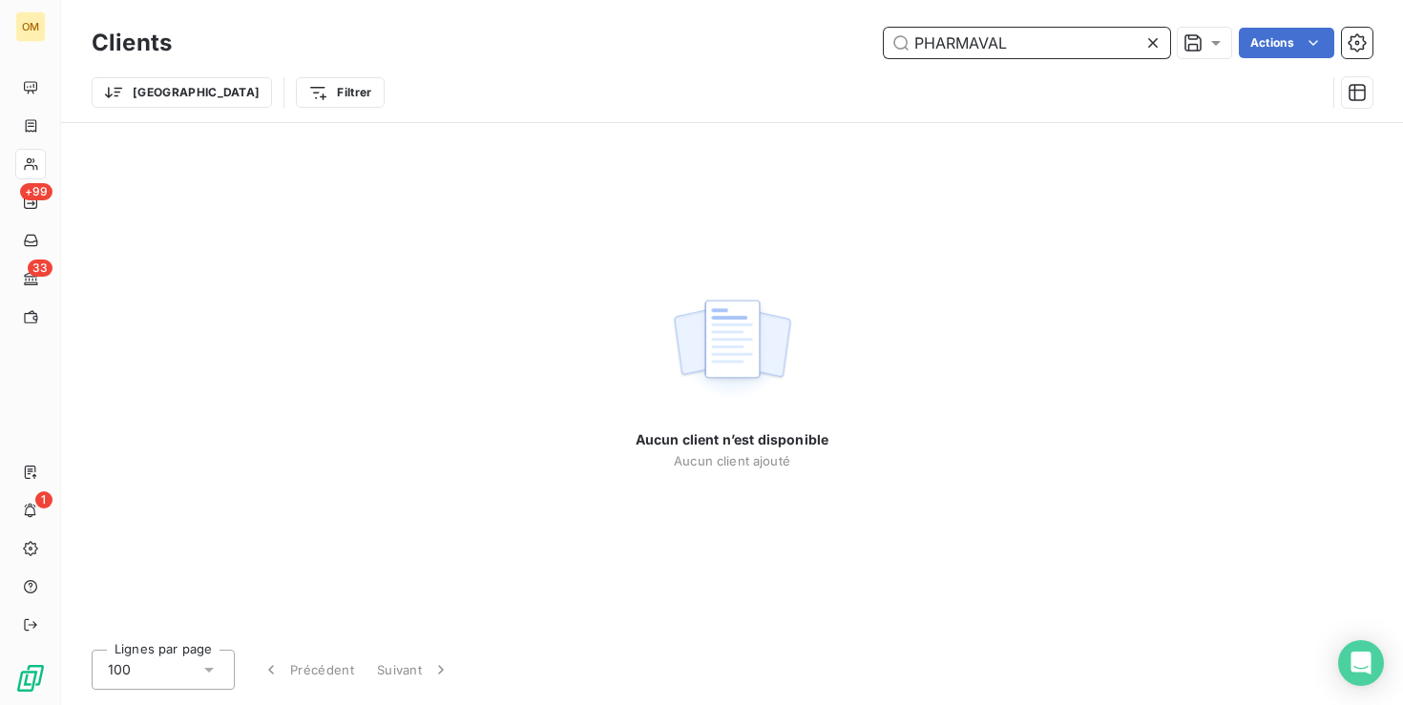
click at [1025, 51] on input "PHARMAVAL" at bounding box center [1027, 43] width 286 height 31
drag, startPoint x: 1025, startPoint y: 51, endPoint x: 920, endPoint y: 41, distance: 105.4
click at [920, 41] on input "PHARMAVAL" at bounding box center [1027, 43] width 286 height 31
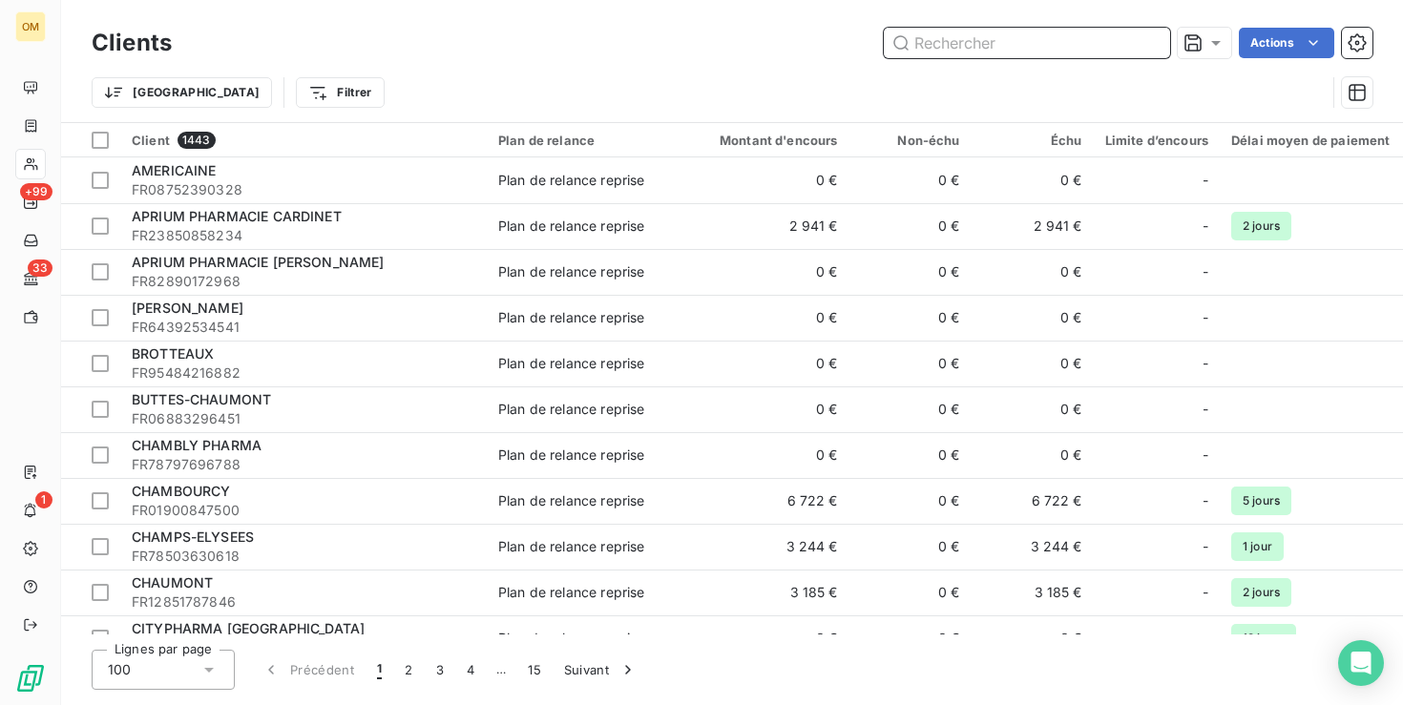
paste input "PHARMACIE PRINCIPALE DE MAREUIL"
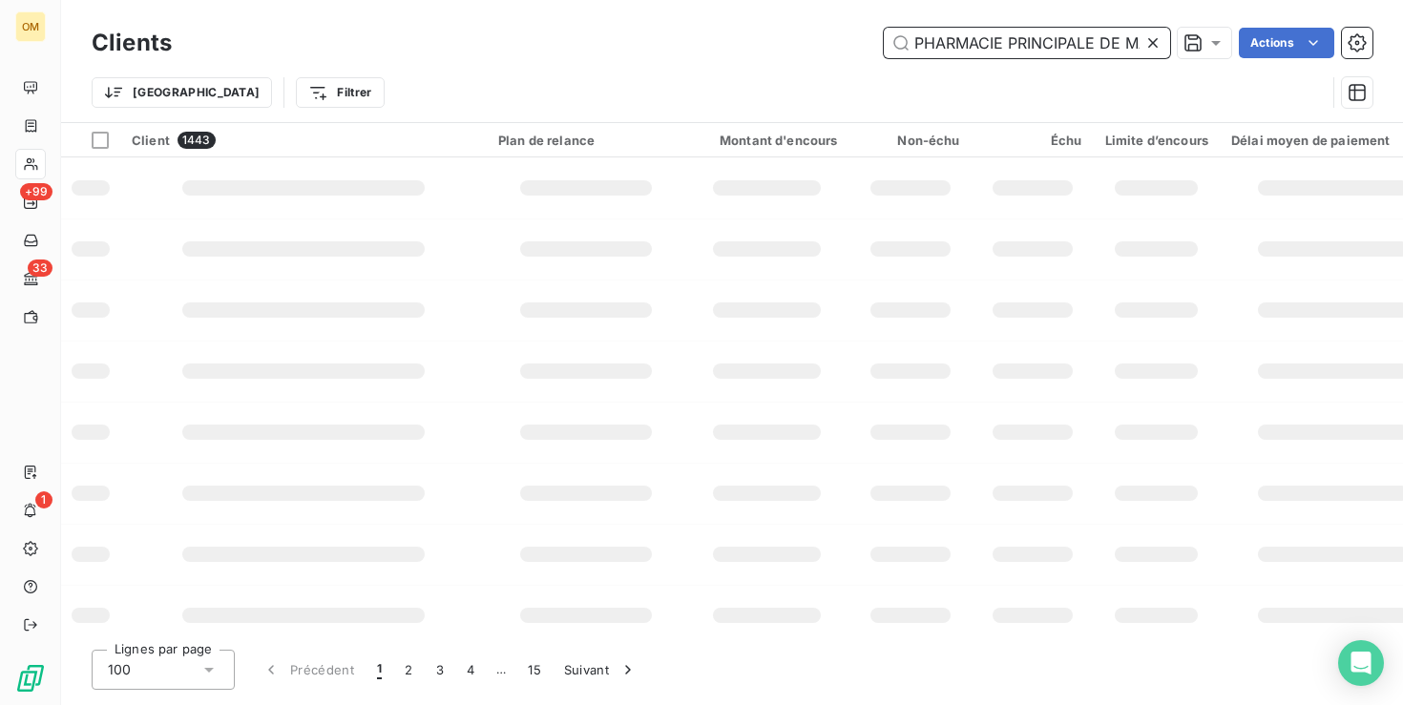
scroll to position [0, 52]
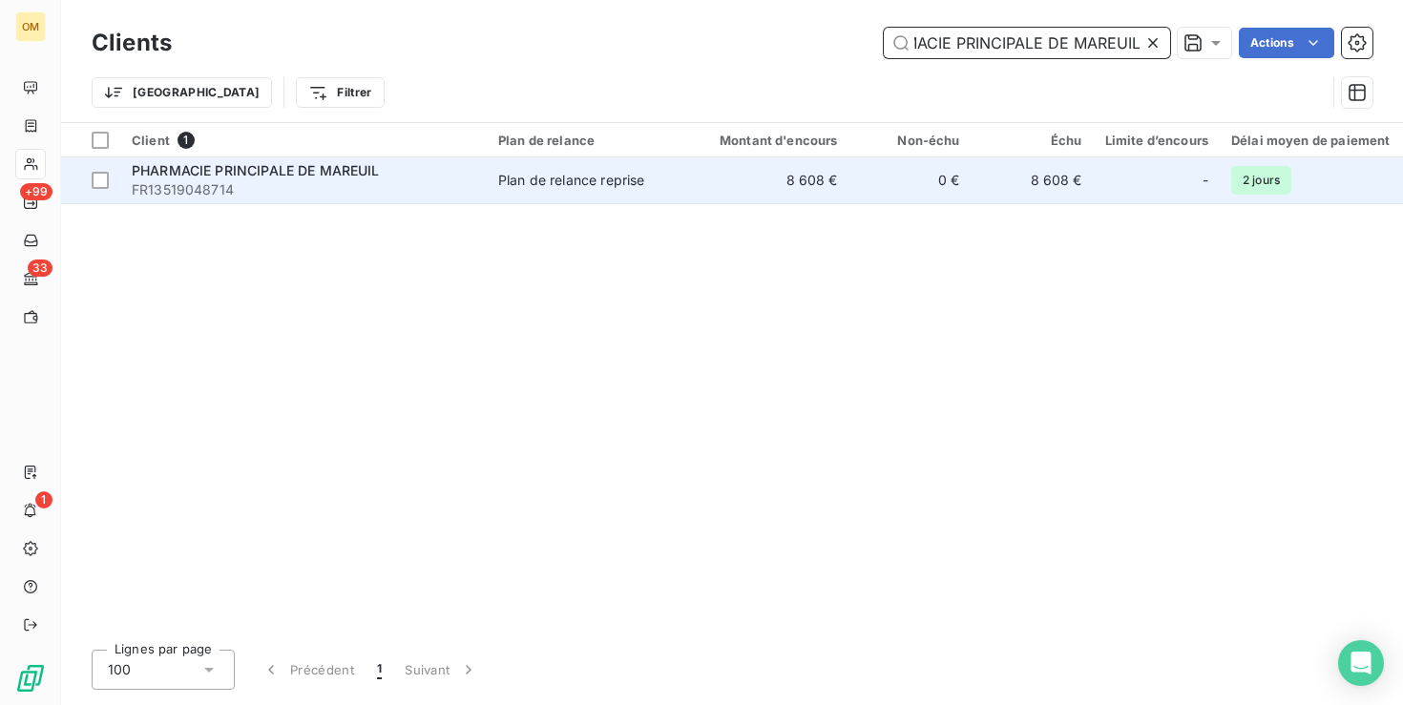
type input "PHARMACIE PRINCIPALE DE MAREUIL"
click at [804, 174] on td "8 608 €" at bounding box center [767, 181] width 164 height 46
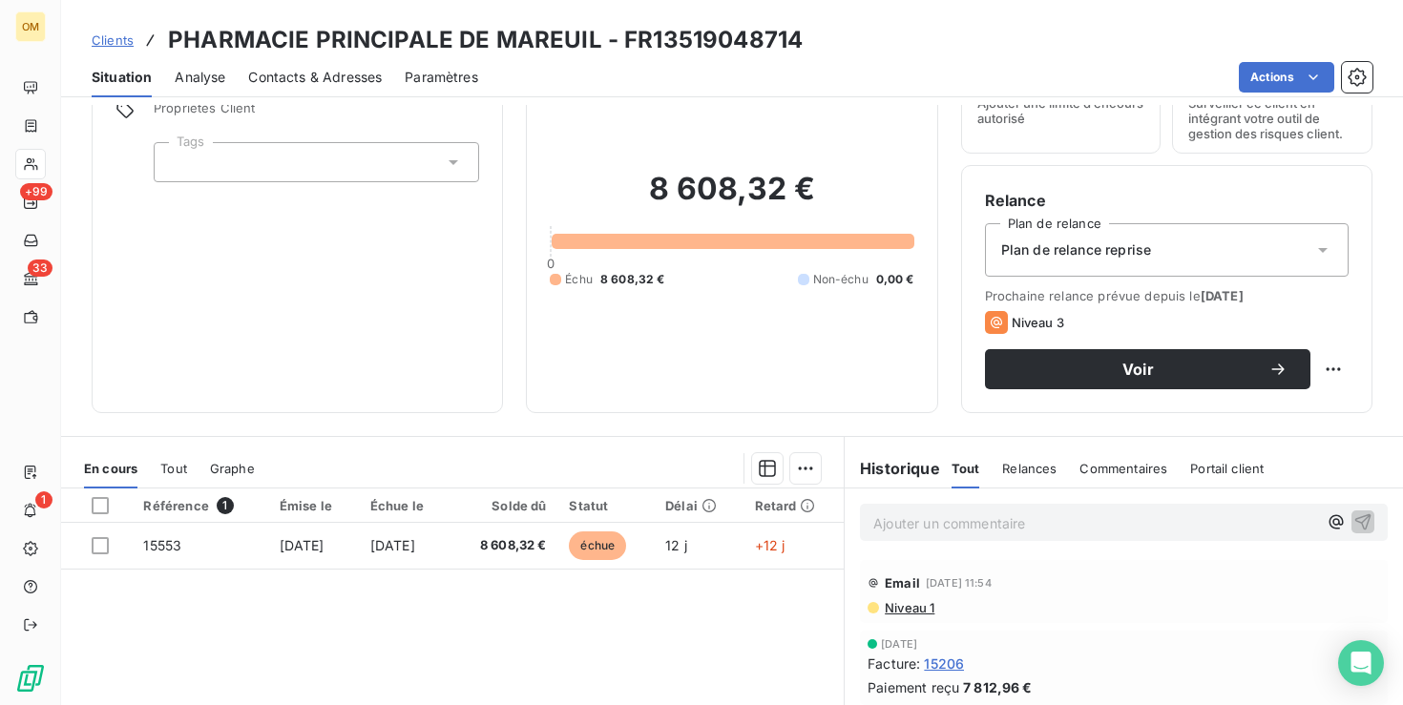
scroll to position [114, 0]
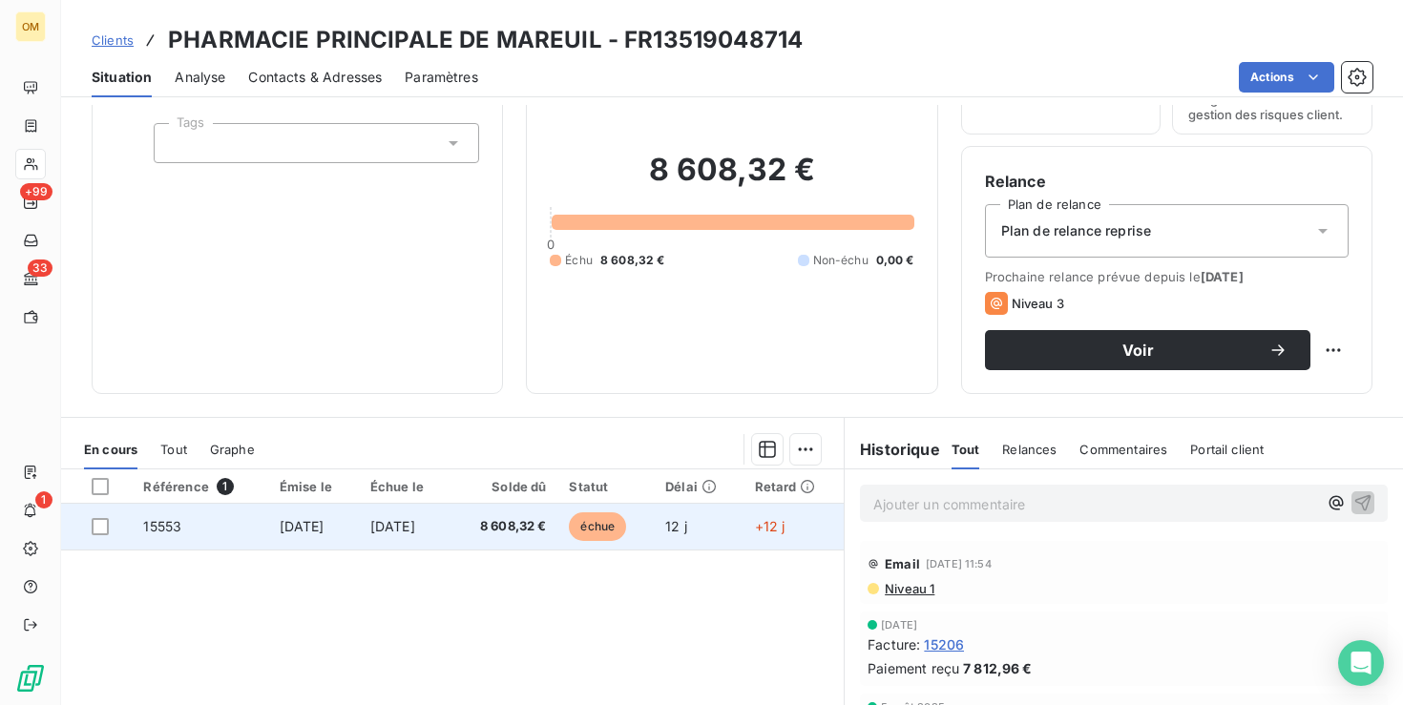
click at [162, 528] on span "15553" at bounding box center [162, 526] width 38 height 16
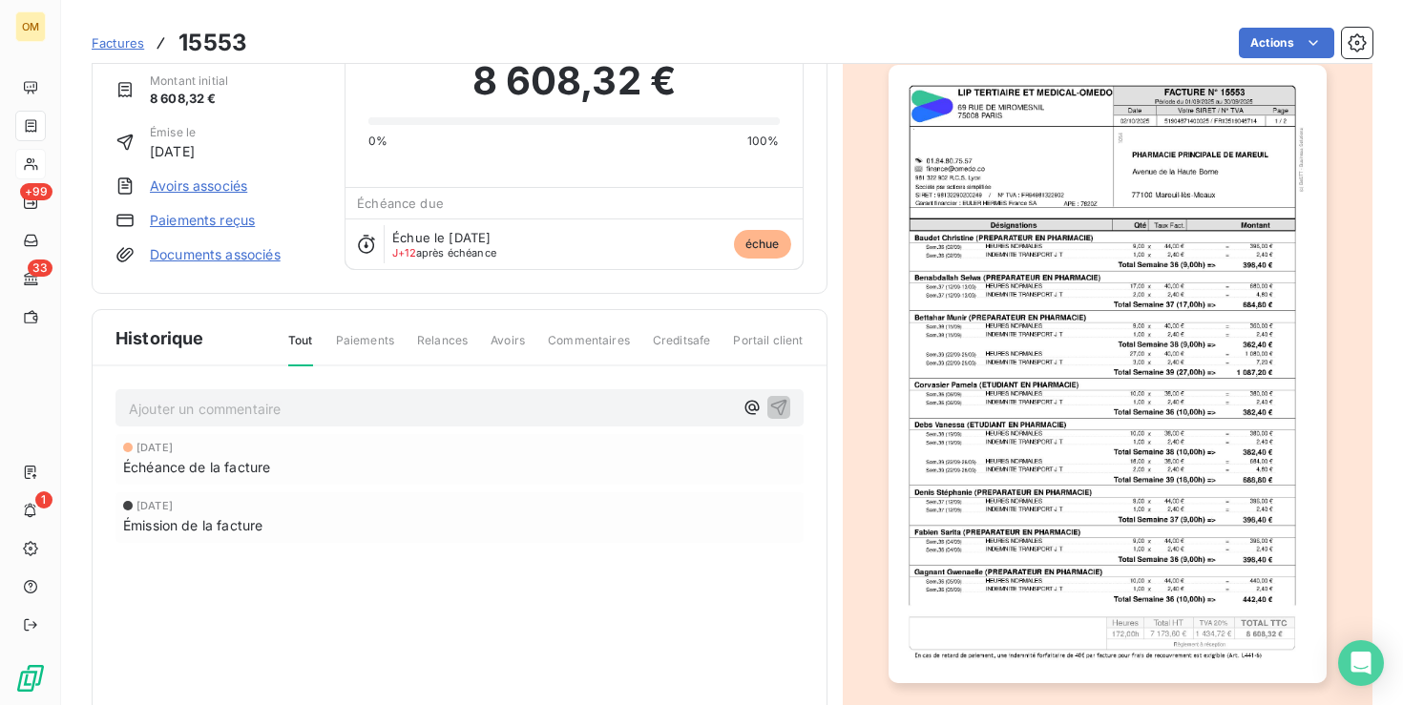
scroll to position [74, 0]
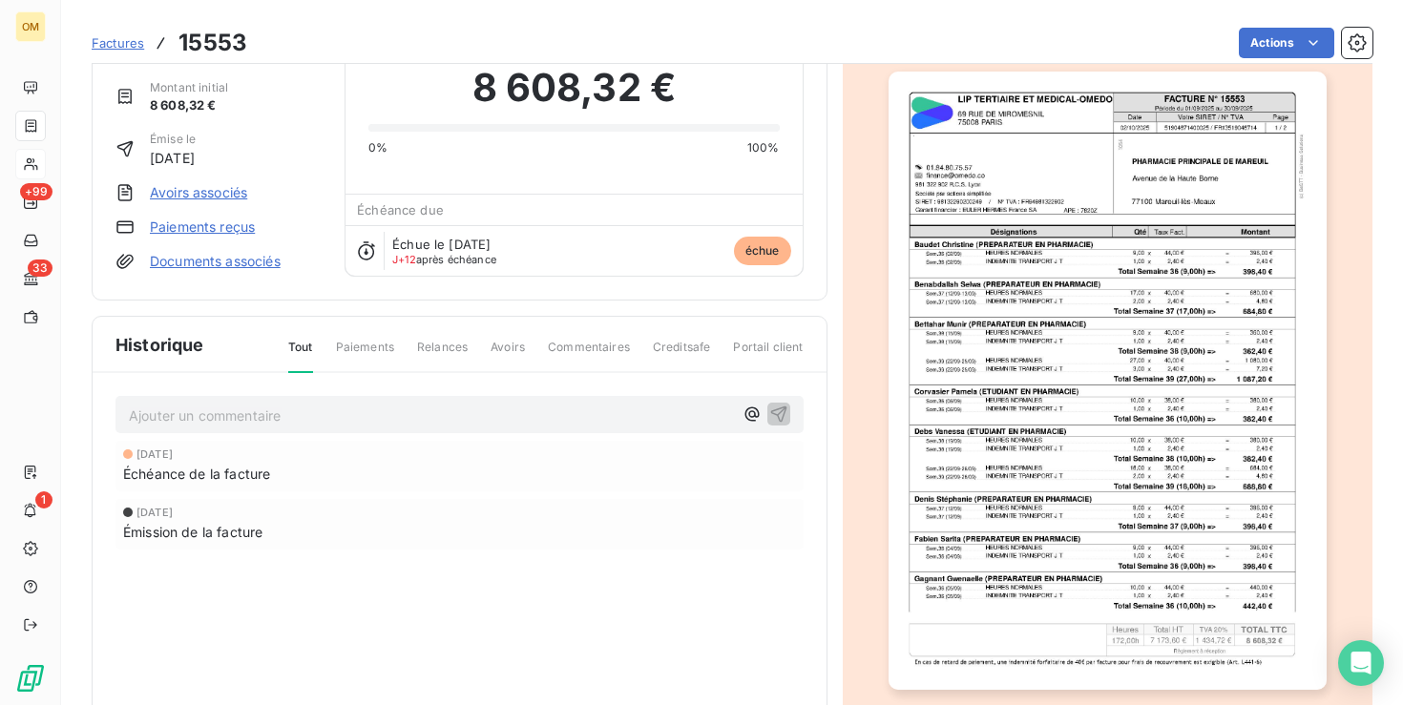
click at [1107, 390] on img "button" at bounding box center [1108, 382] width 438 height 620
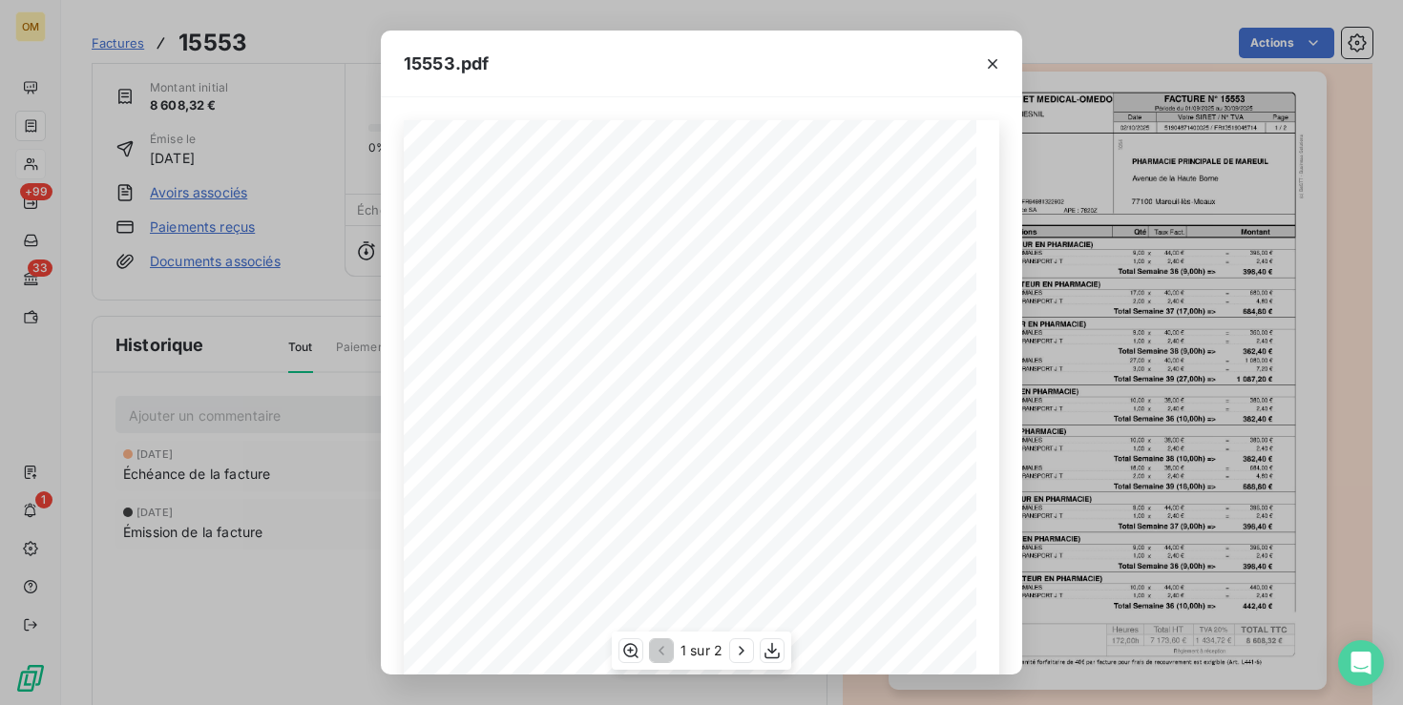
scroll to position [3, 0]
